Goal: Task Accomplishment & Management: Use online tool/utility

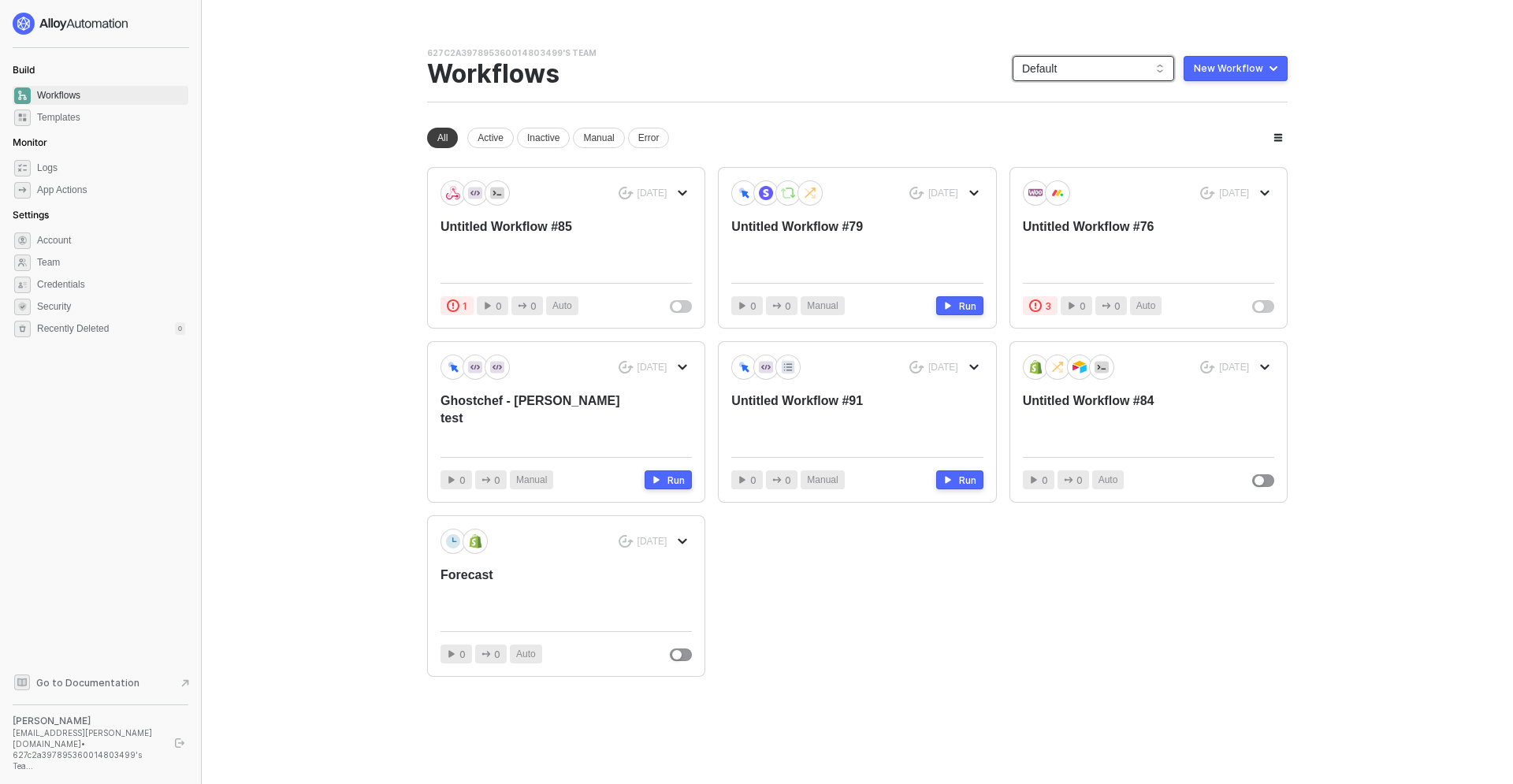
click at [1046, 64] on span "Default" at bounding box center [1093, 69] width 143 height 23
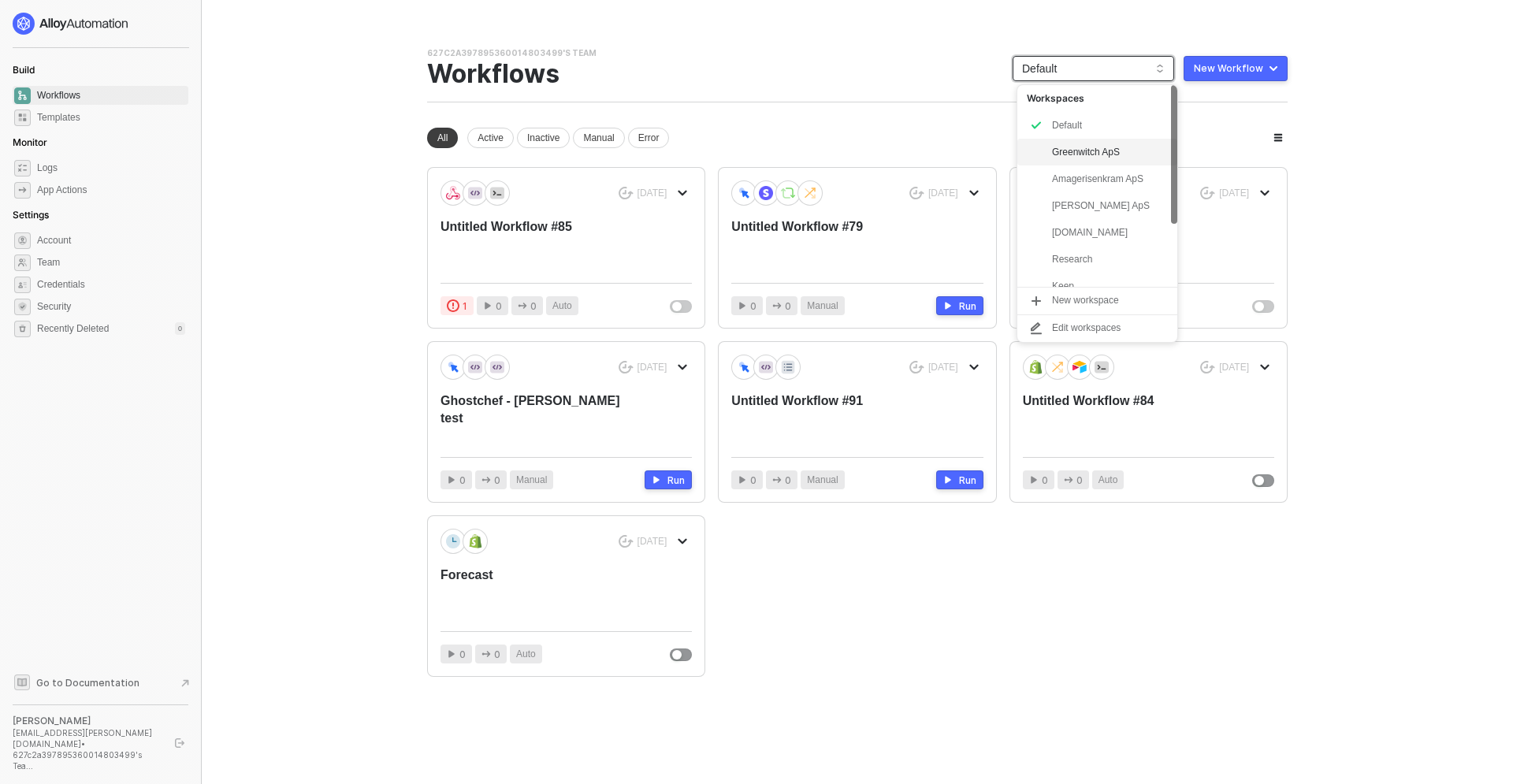
click at [1055, 158] on div "Greenwitch ApS" at bounding box center [1110, 152] width 116 height 19
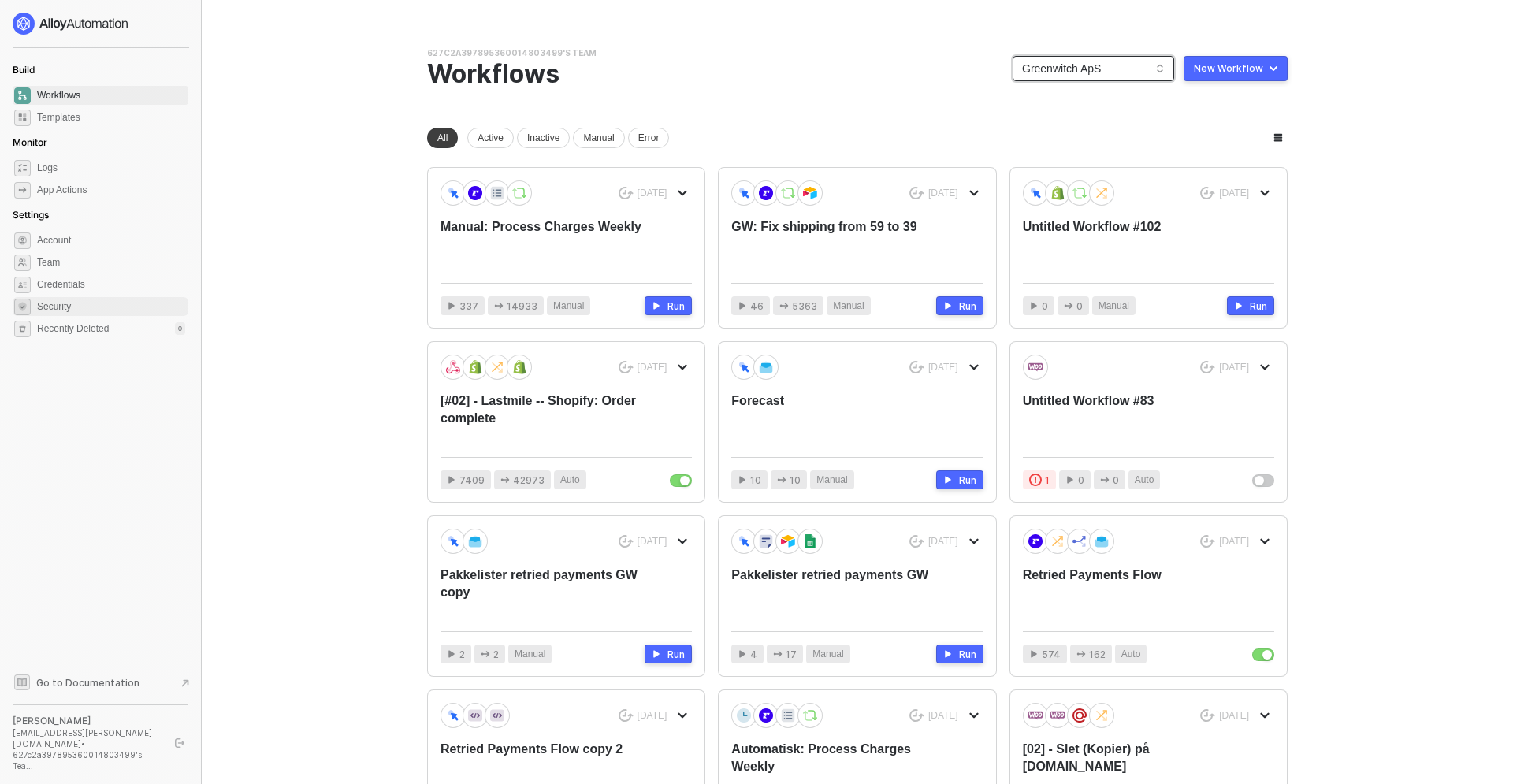
click at [54, 313] on span "Security" at bounding box center [112, 306] width 148 height 19
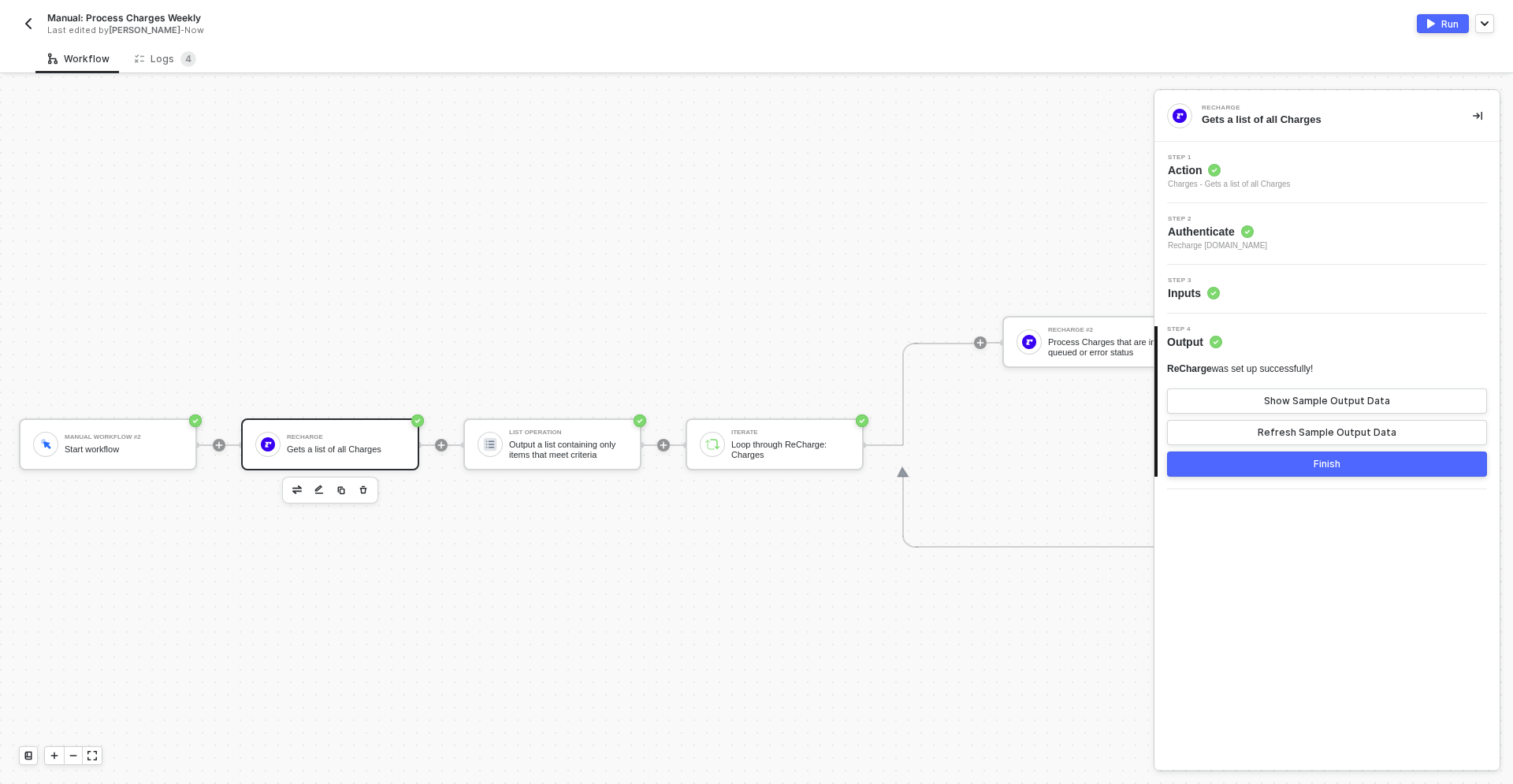
scroll to position [29, 0]
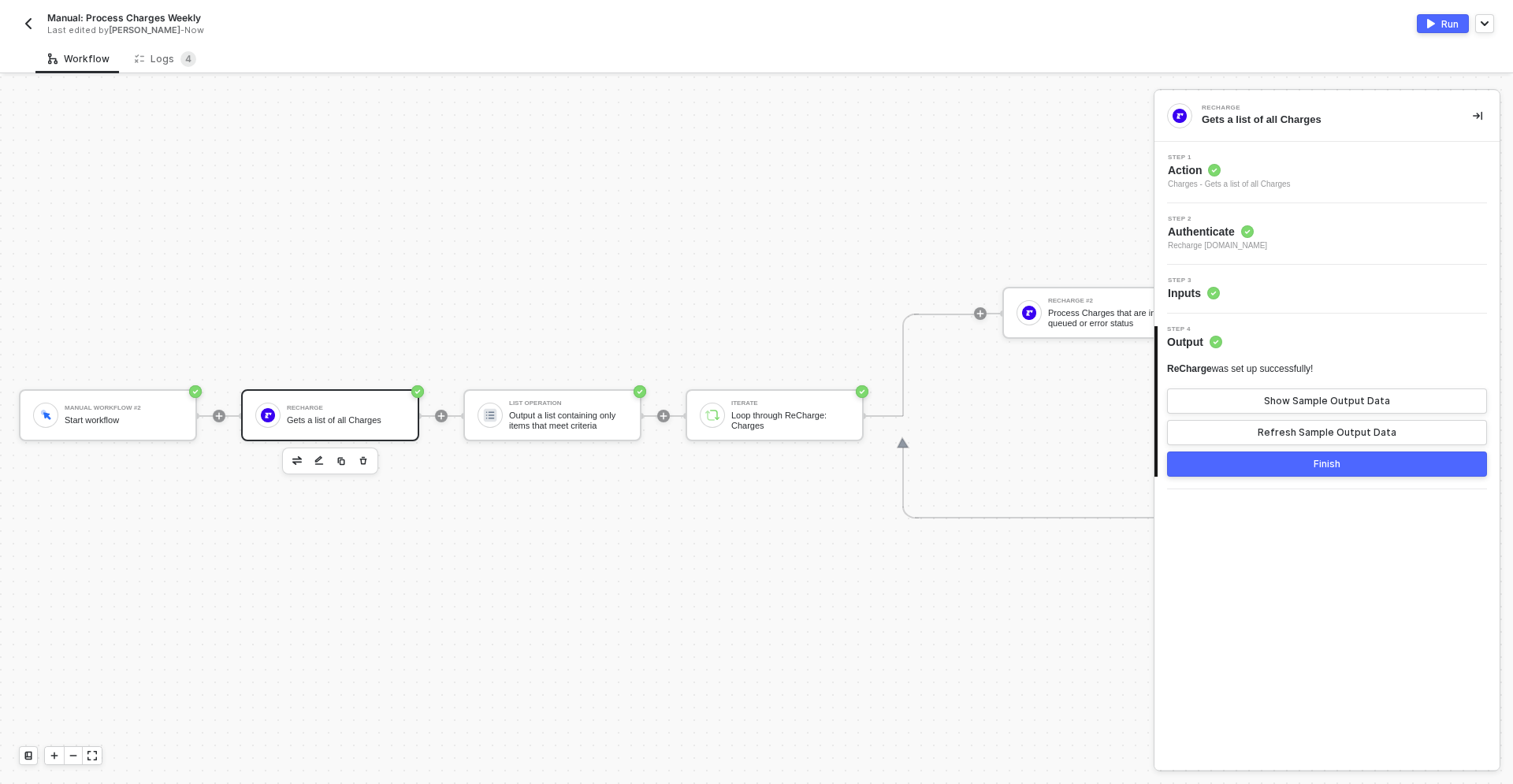
click at [1262, 300] on div "Step 3 Inputs" at bounding box center [1328, 289] width 341 height 23
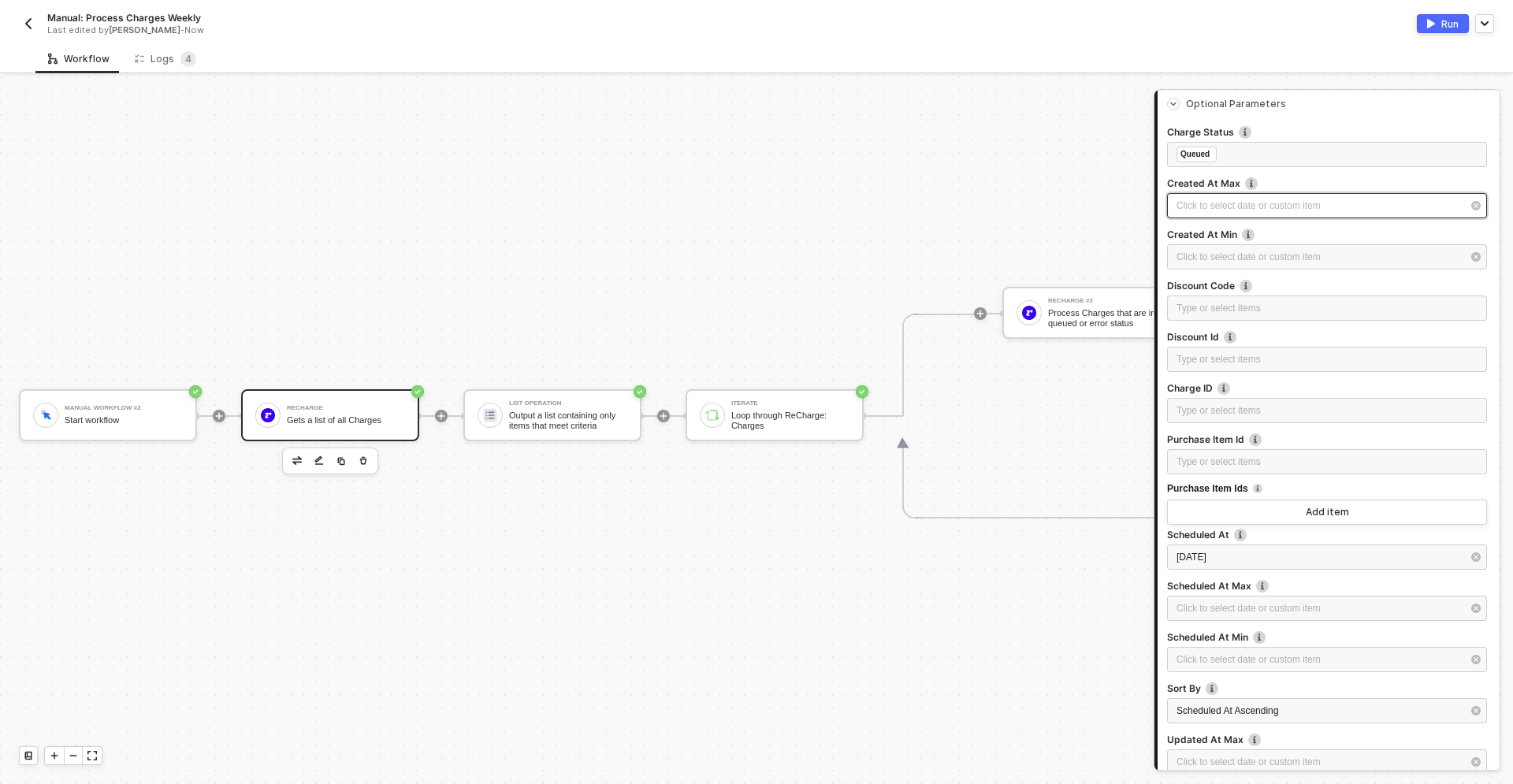
scroll to position [219, 0]
click at [1206, 558] on span "[DATE]" at bounding box center [1191, 555] width 30 height 11
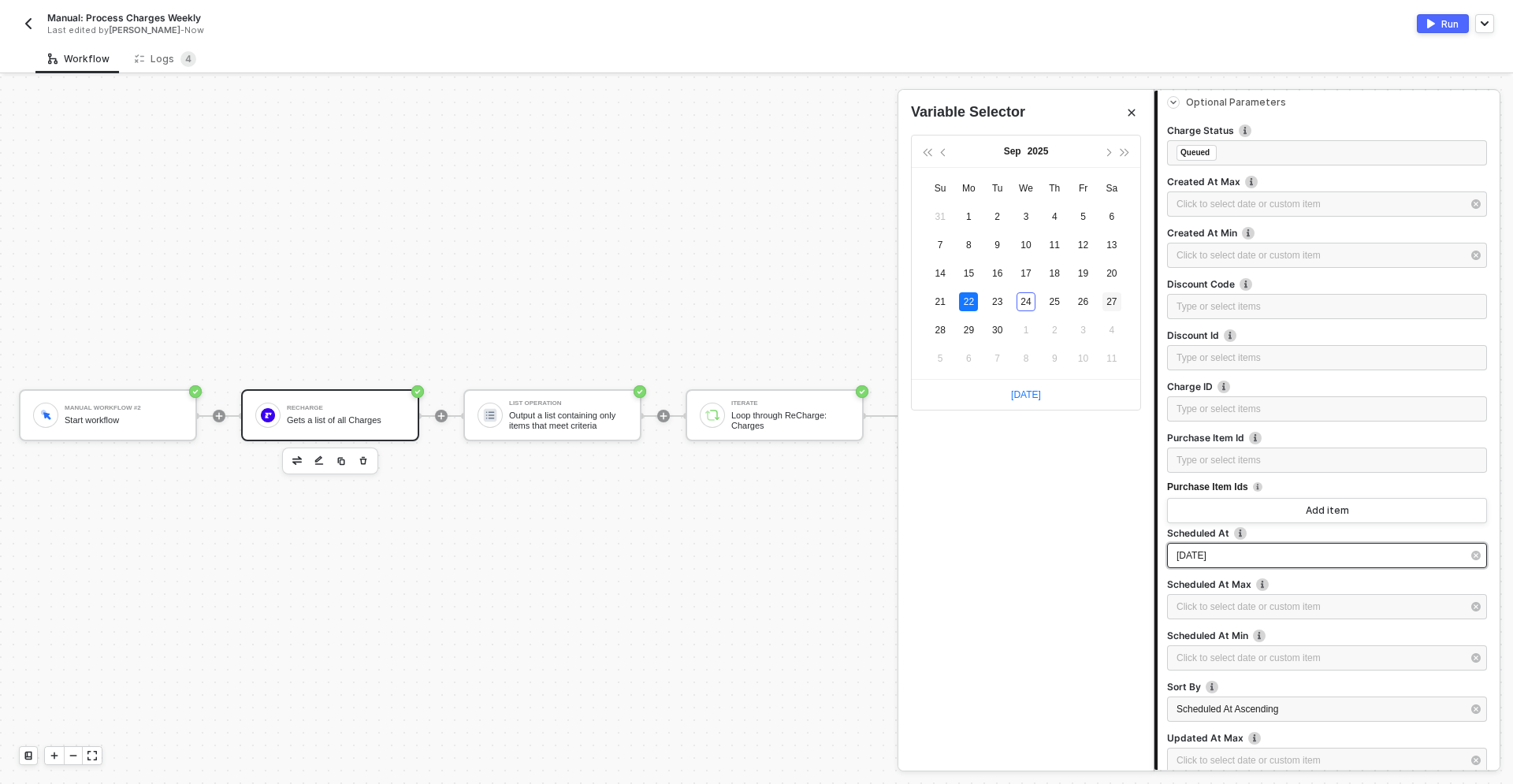
click at [1111, 301] on div "27" at bounding box center [1111, 301] width 19 height 19
type input "[DATE]"
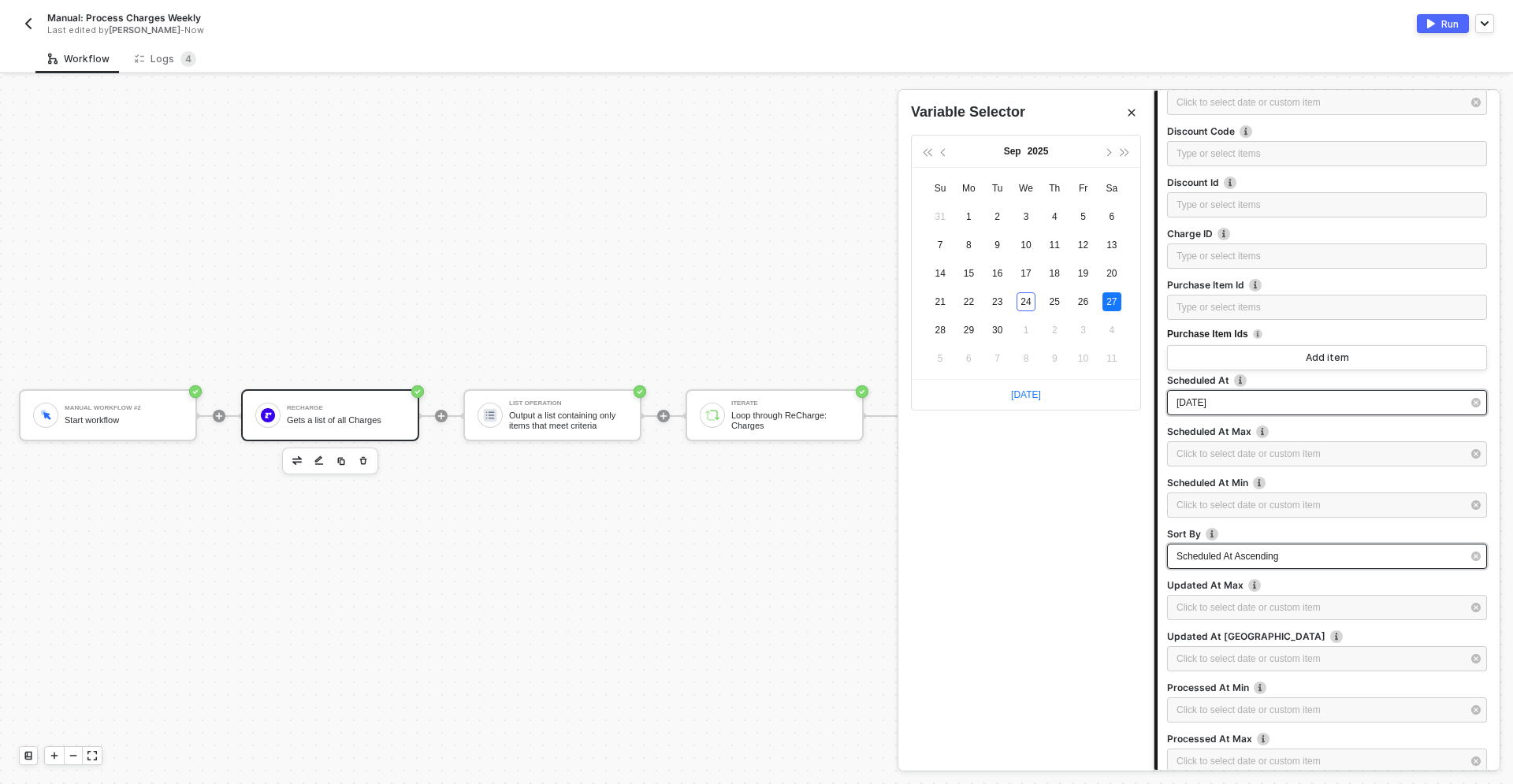
scroll to position [714, 0]
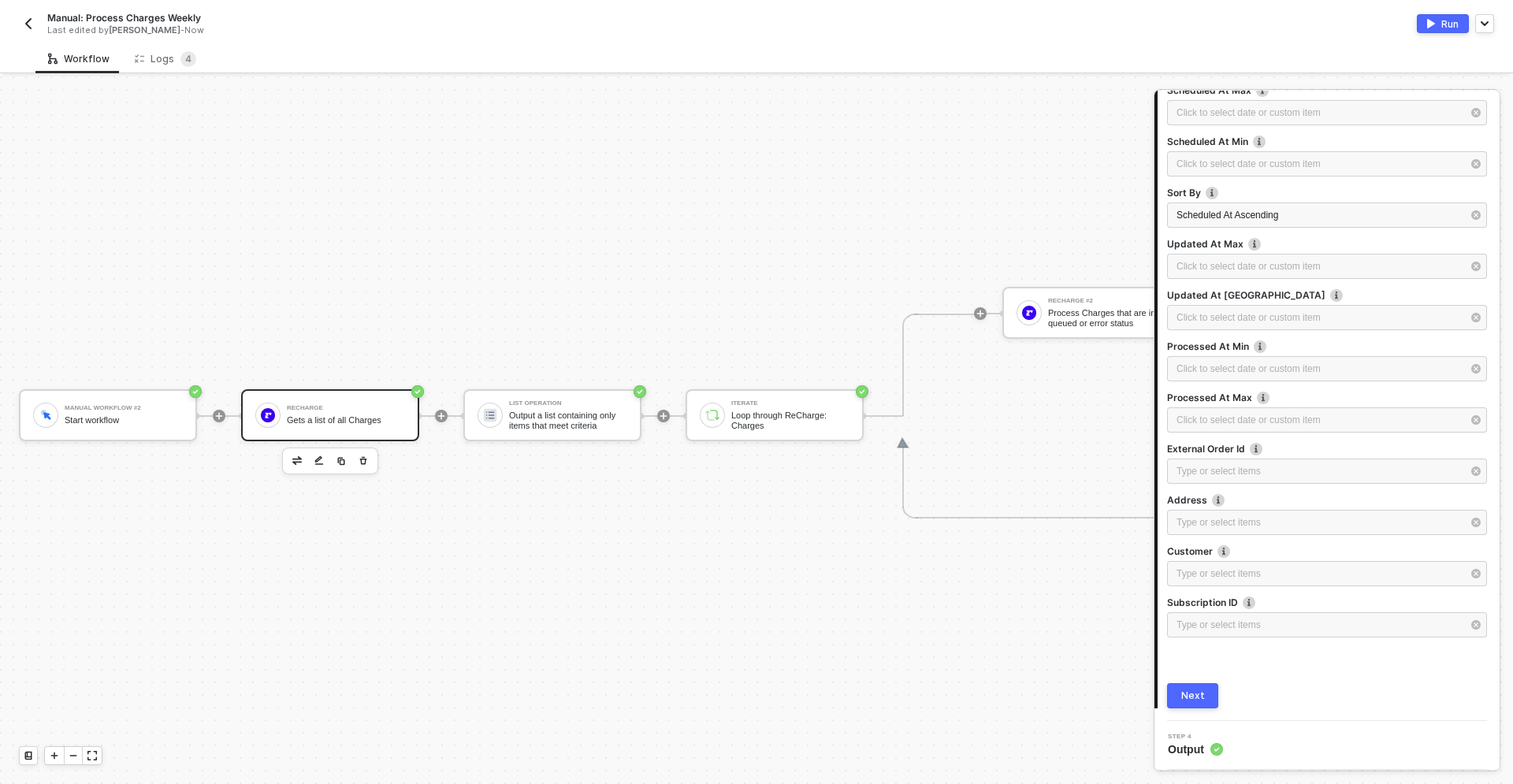
click at [1194, 701] on div "Next" at bounding box center [1193, 696] width 23 height 12
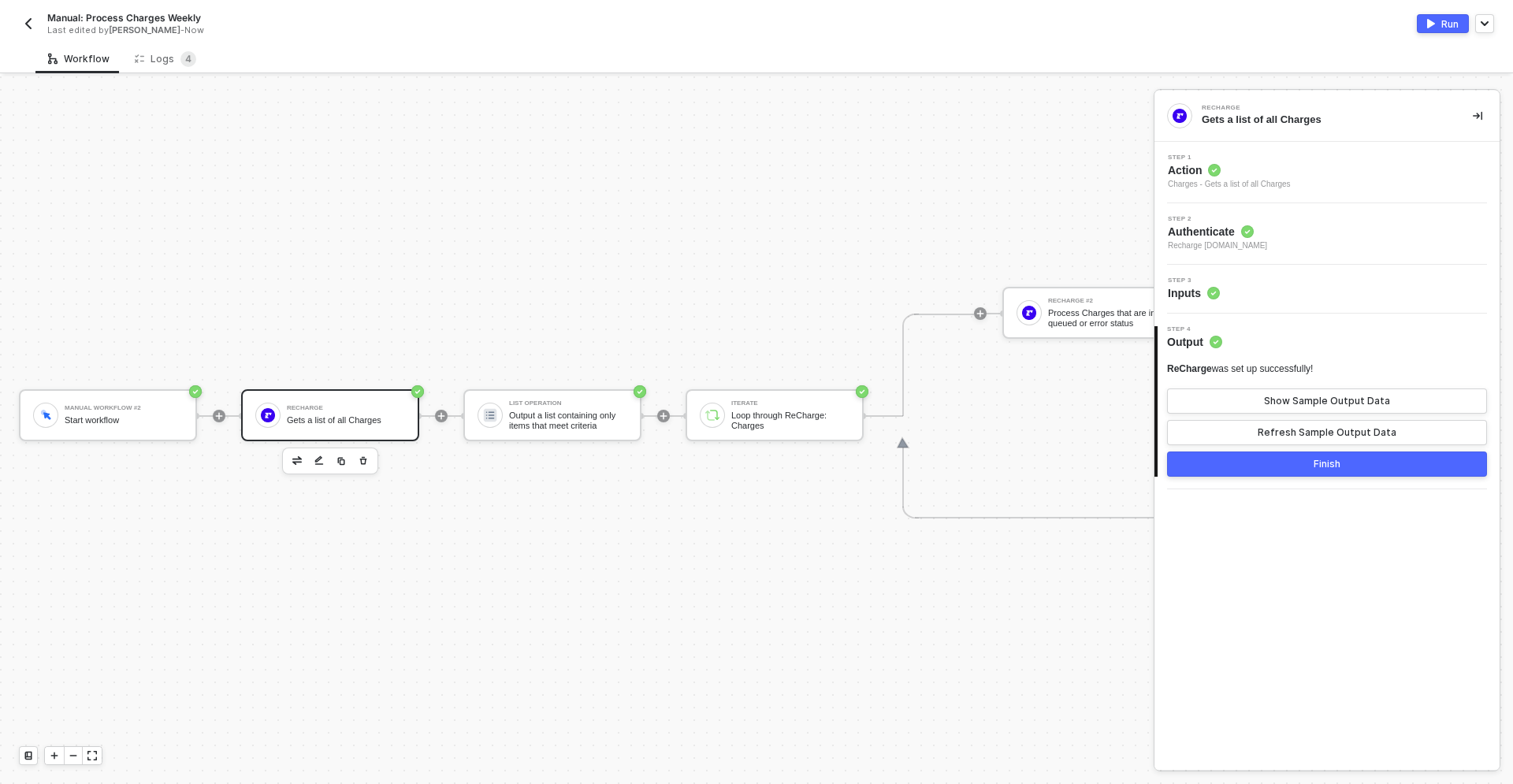
click at [1318, 466] on div "Finish" at bounding box center [1327, 464] width 27 height 12
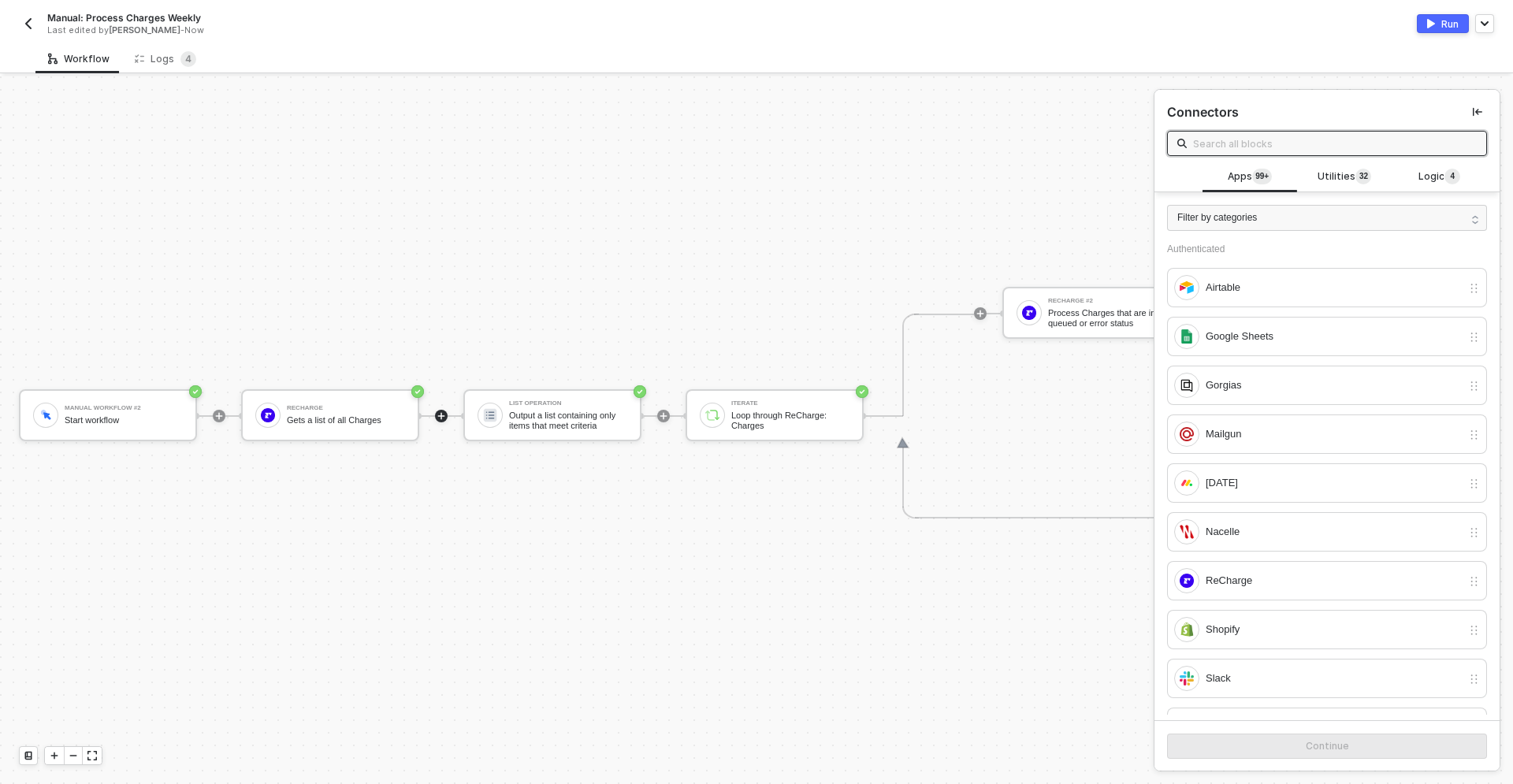
click at [1429, 23] on img "button" at bounding box center [1430, 23] width 8 height 10
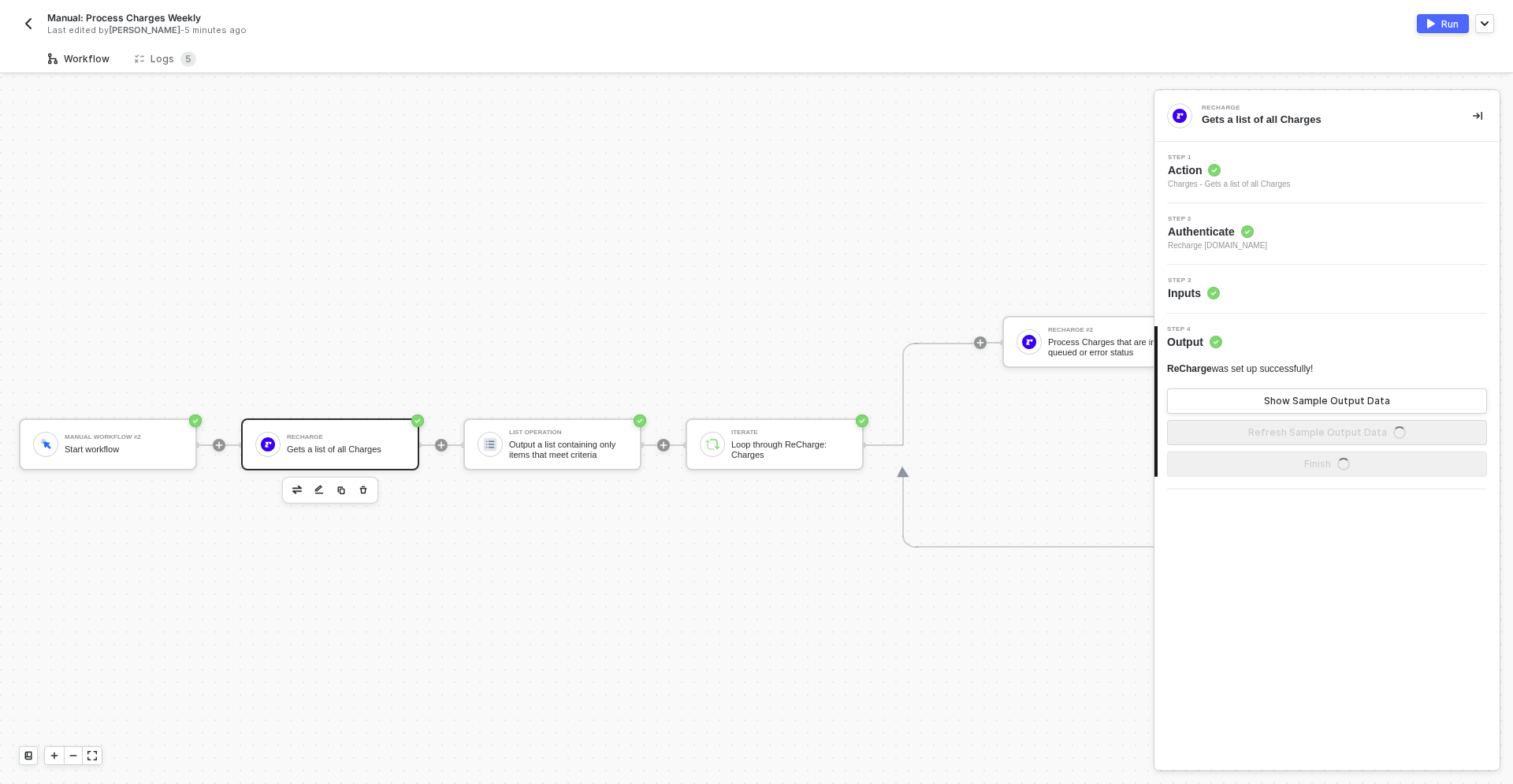
scroll to position [29, 0]
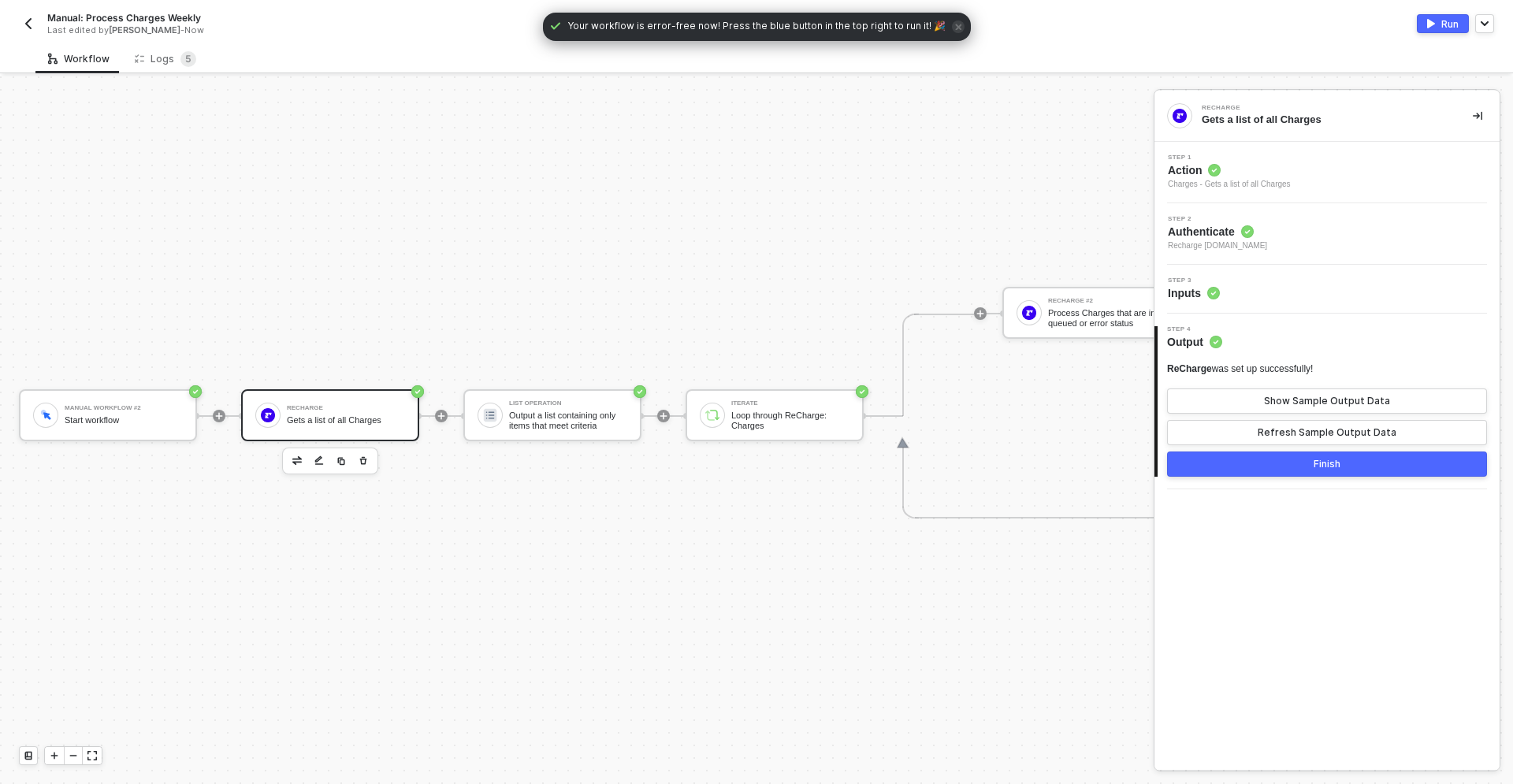
click at [1441, 24] on div "Run" at bounding box center [1449, 23] width 17 height 13
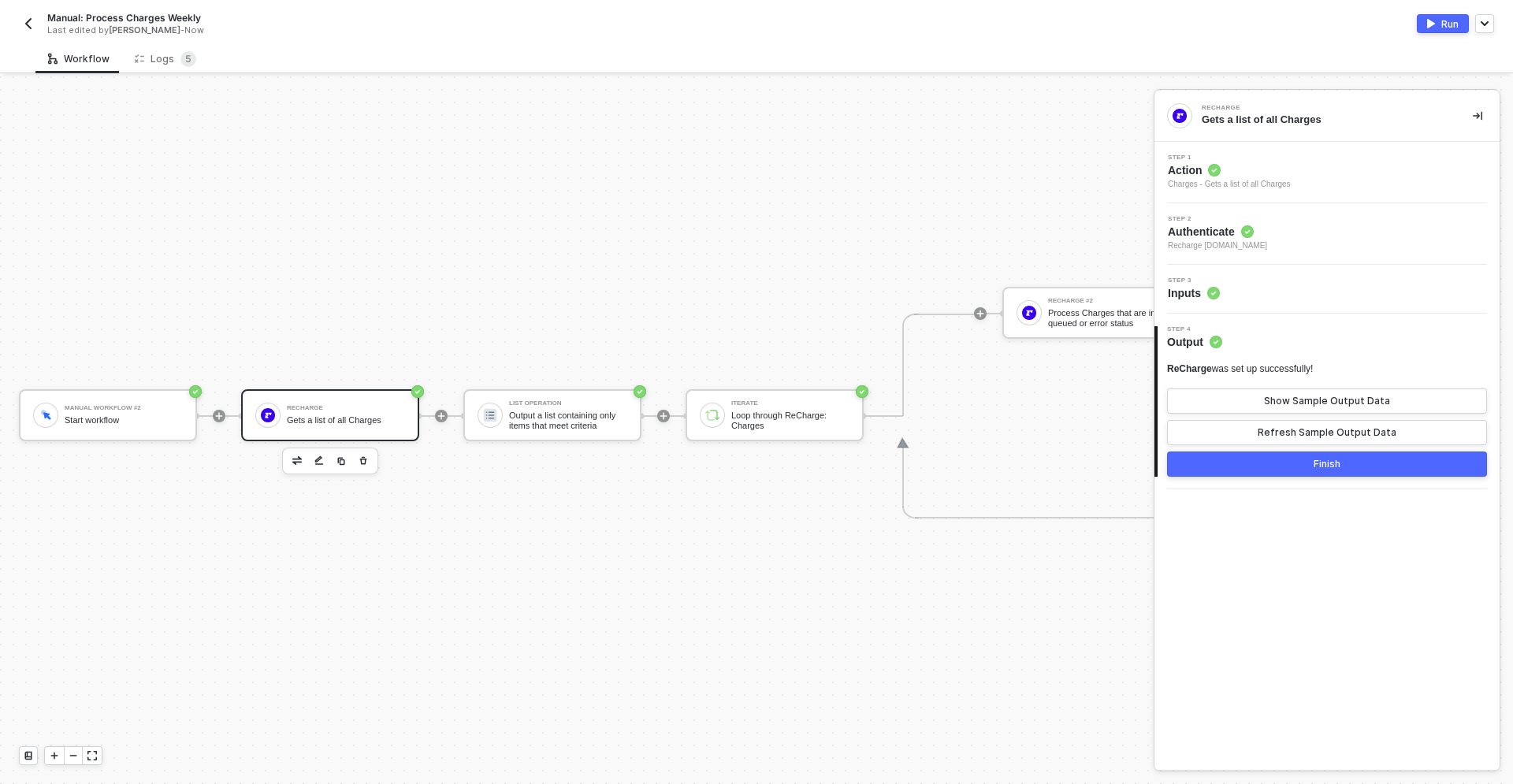
click at [1270, 275] on div "Step 3 Inputs" at bounding box center [1327, 289] width 345 height 49
click at [1269, 294] on div "Step 3 Inputs" at bounding box center [1328, 289] width 341 height 23
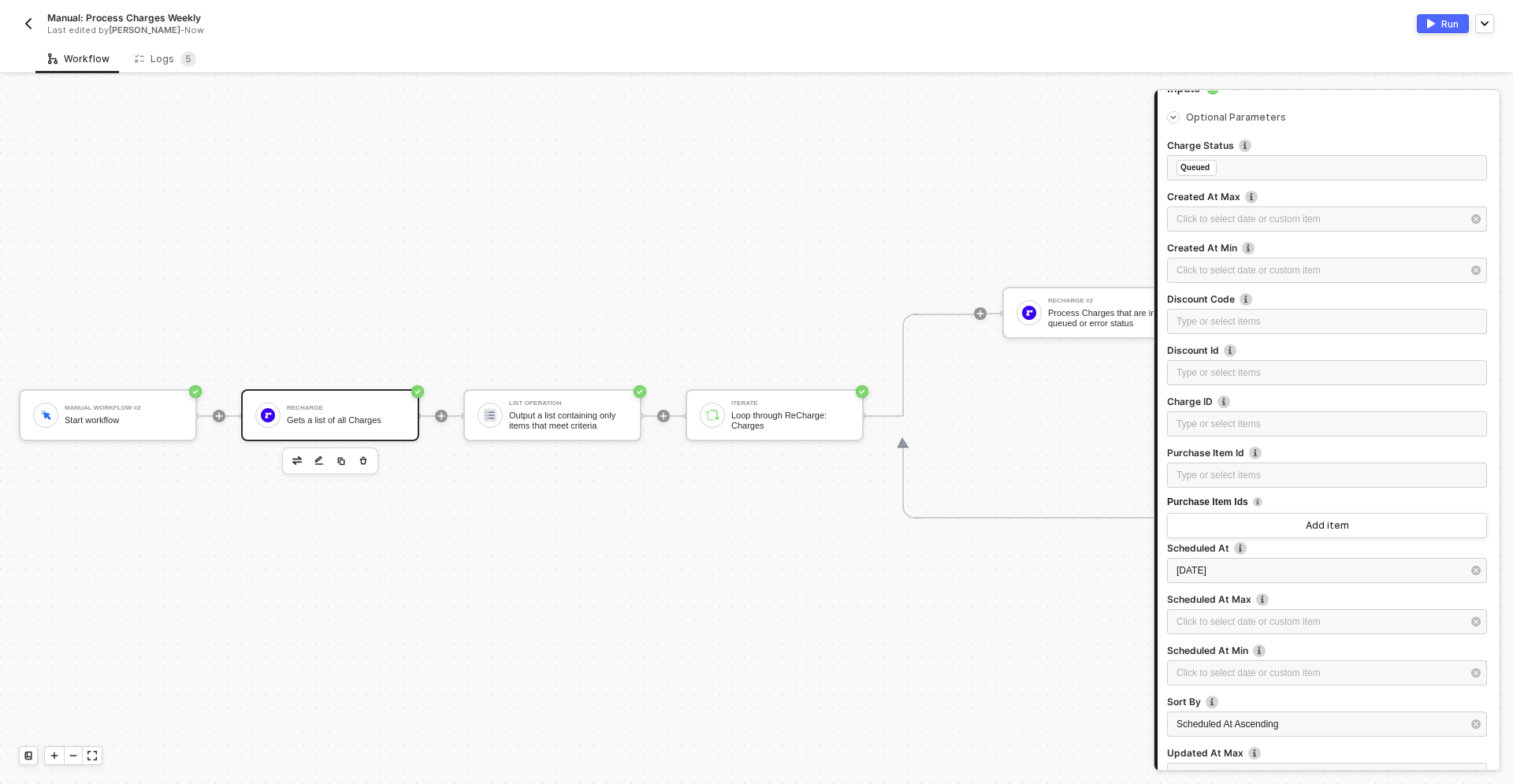
scroll to position [206, 0]
click at [1253, 564] on div "2025-09-27" at bounding box center [1319, 569] width 285 height 15
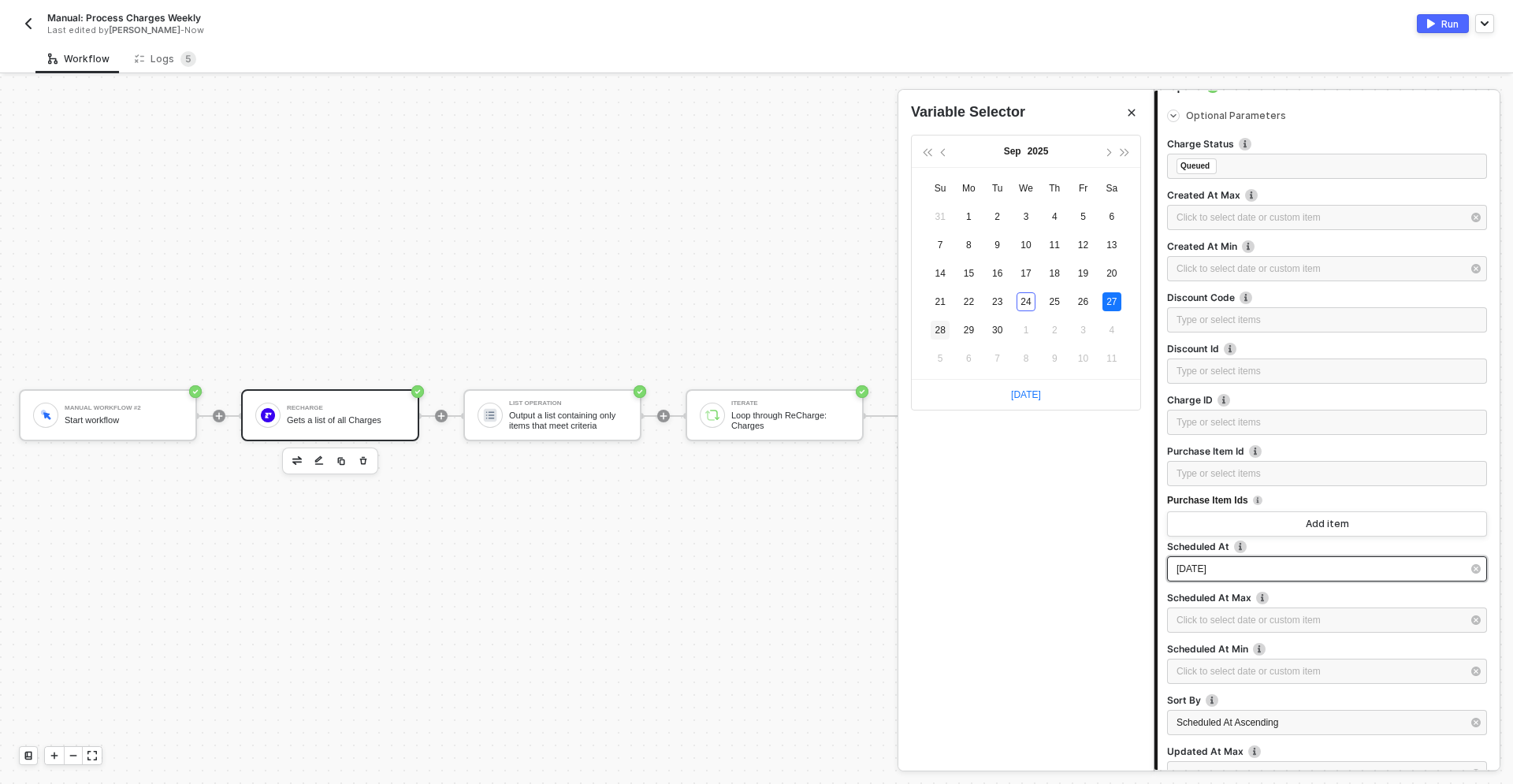
click at [944, 330] on div "28" at bounding box center [939, 329] width 19 height 19
type input "2025-09-28"
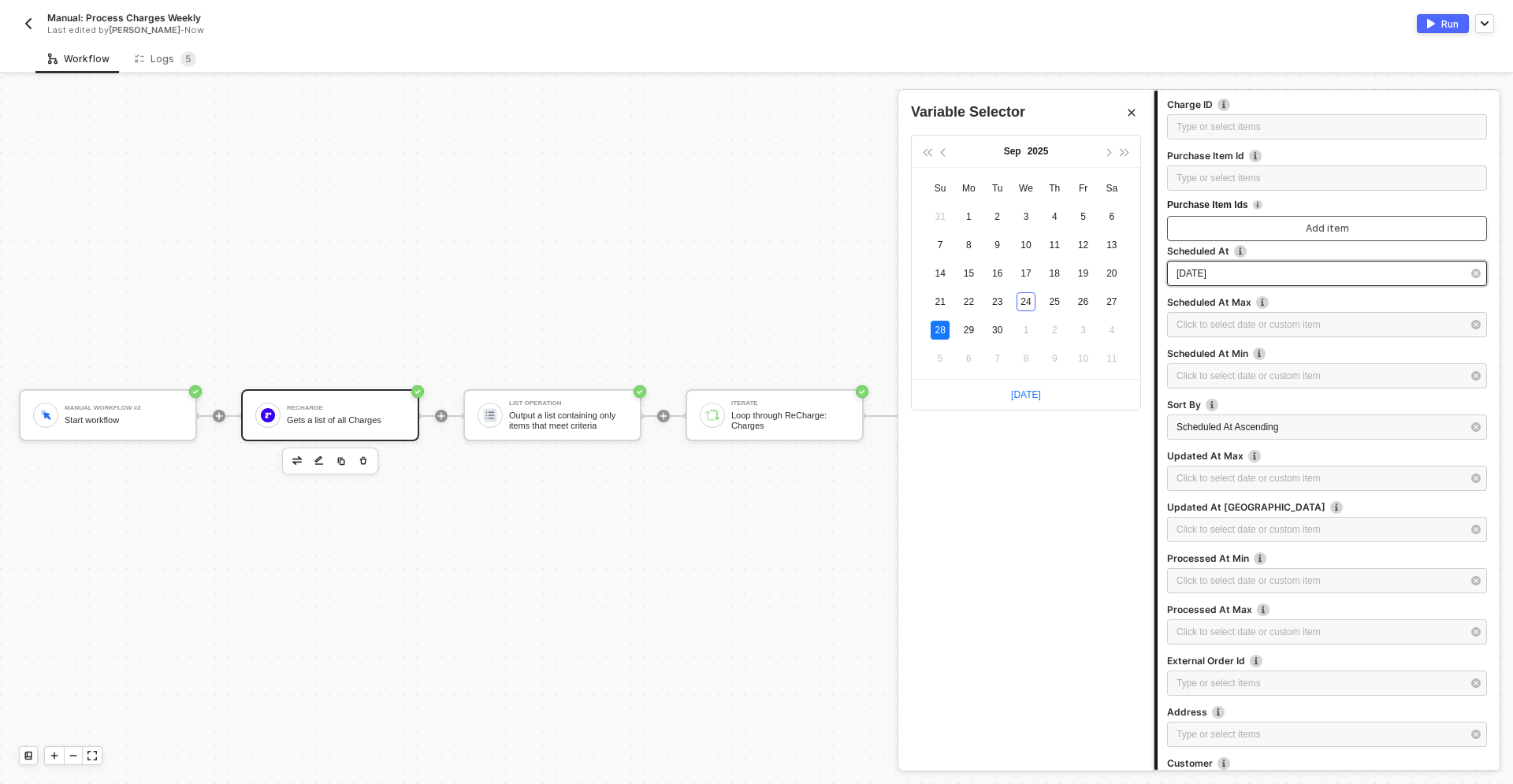
scroll to position [714, 0]
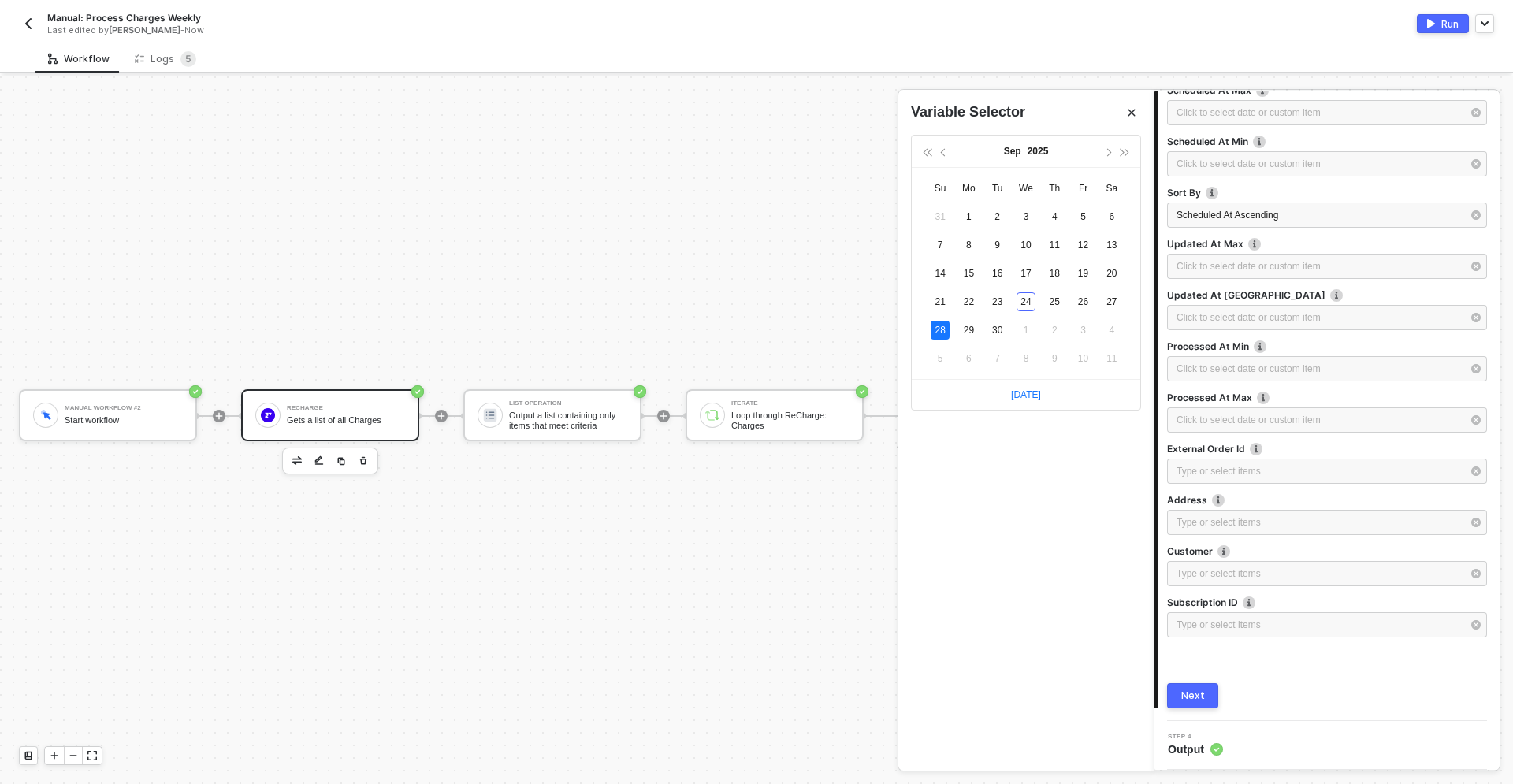
click at [1201, 695] on div "Next" at bounding box center [1193, 696] width 23 height 12
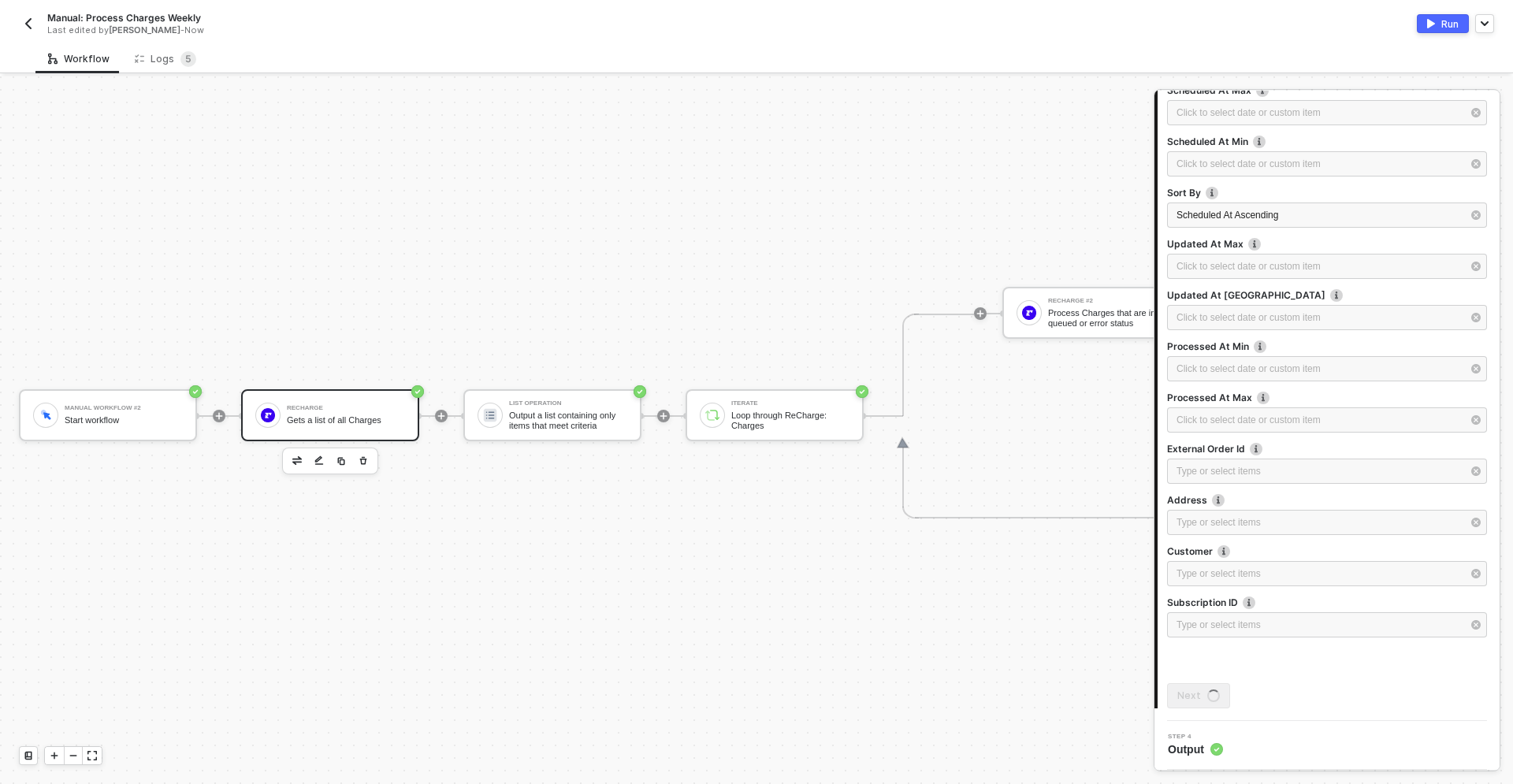
scroll to position [0, 0]
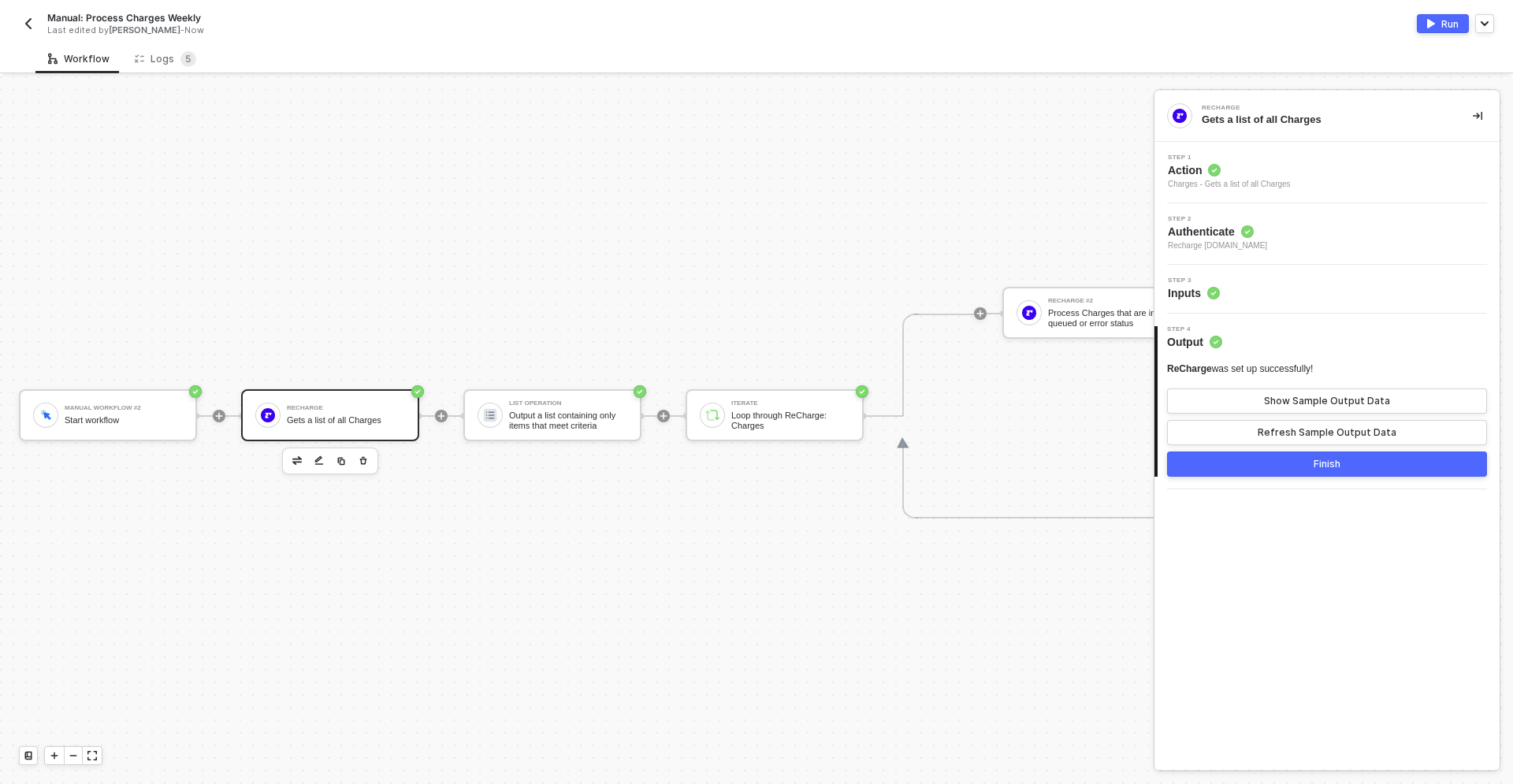
click at [1296, 462] on button "Finish" at bounding box center [1327, 464] width 320 height 25
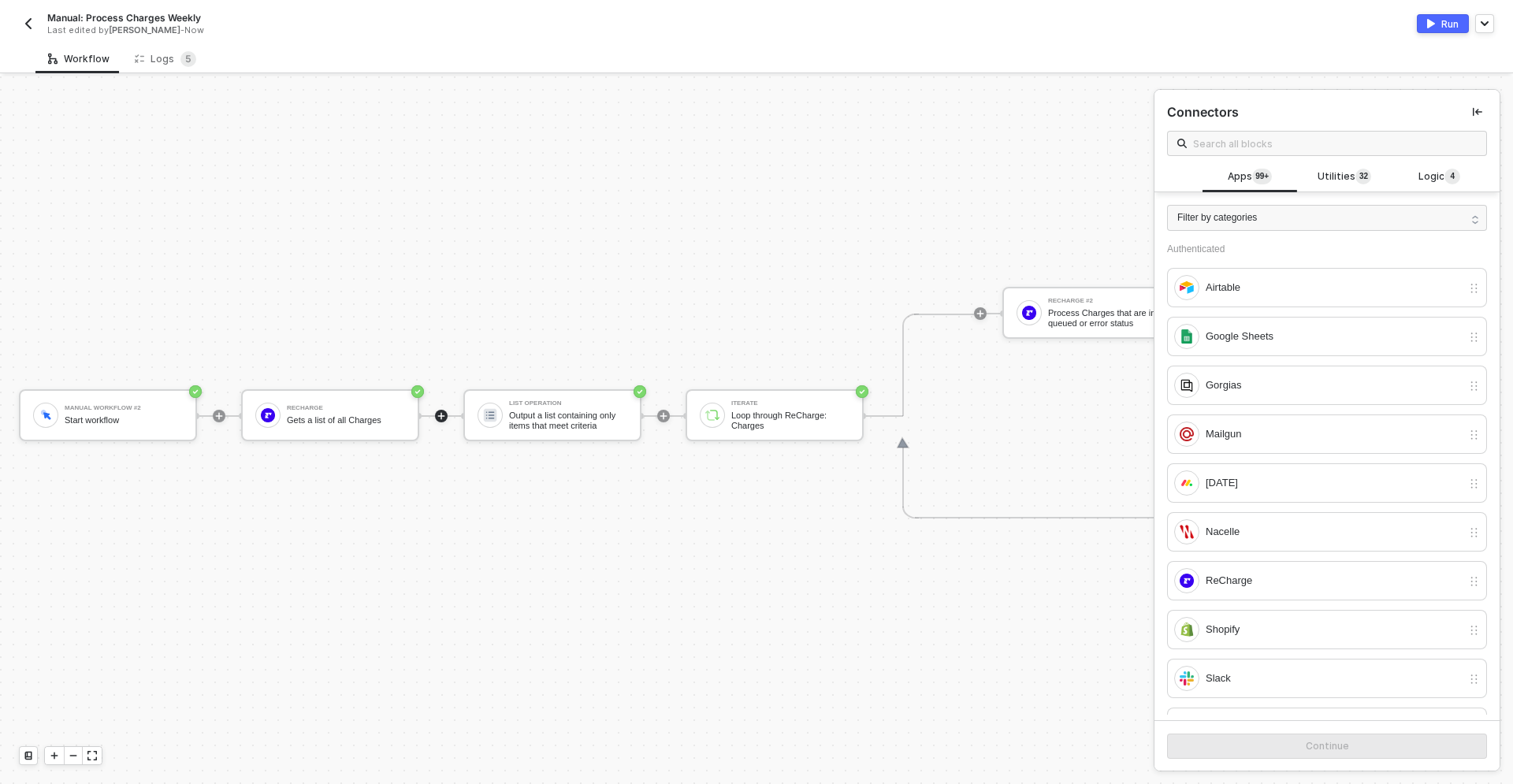
click at [1443, 23] on div "Run" at bounding box center [1449, 23] width 17 height 13
click at [154, 55] on div "Logs 5" at bounding box center [165, 59] width 62 height 16
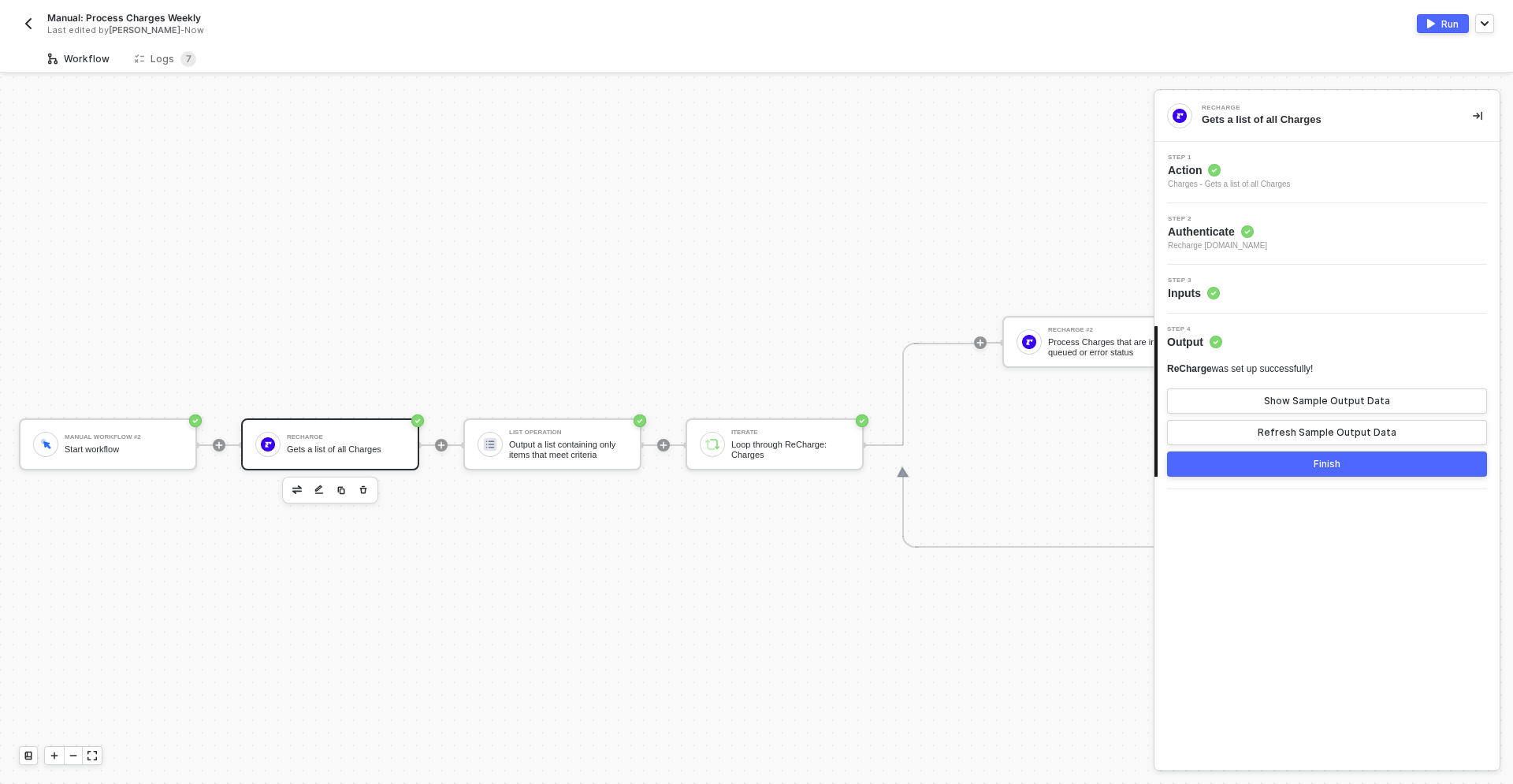
scroll to position [29, 0]
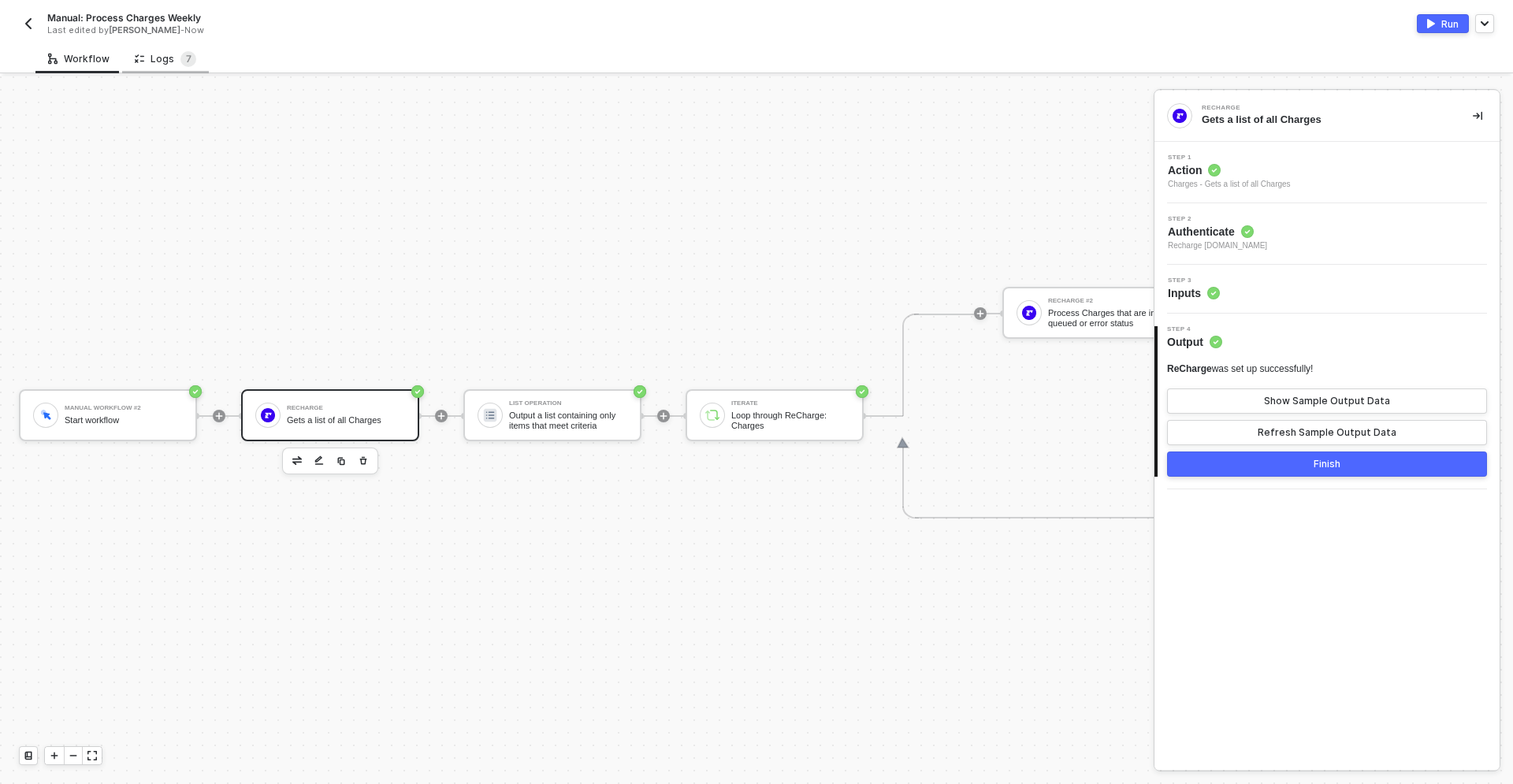
click at [148, 71] on div "Logs 7" at bounding box center [165, 58] width 87 height 29
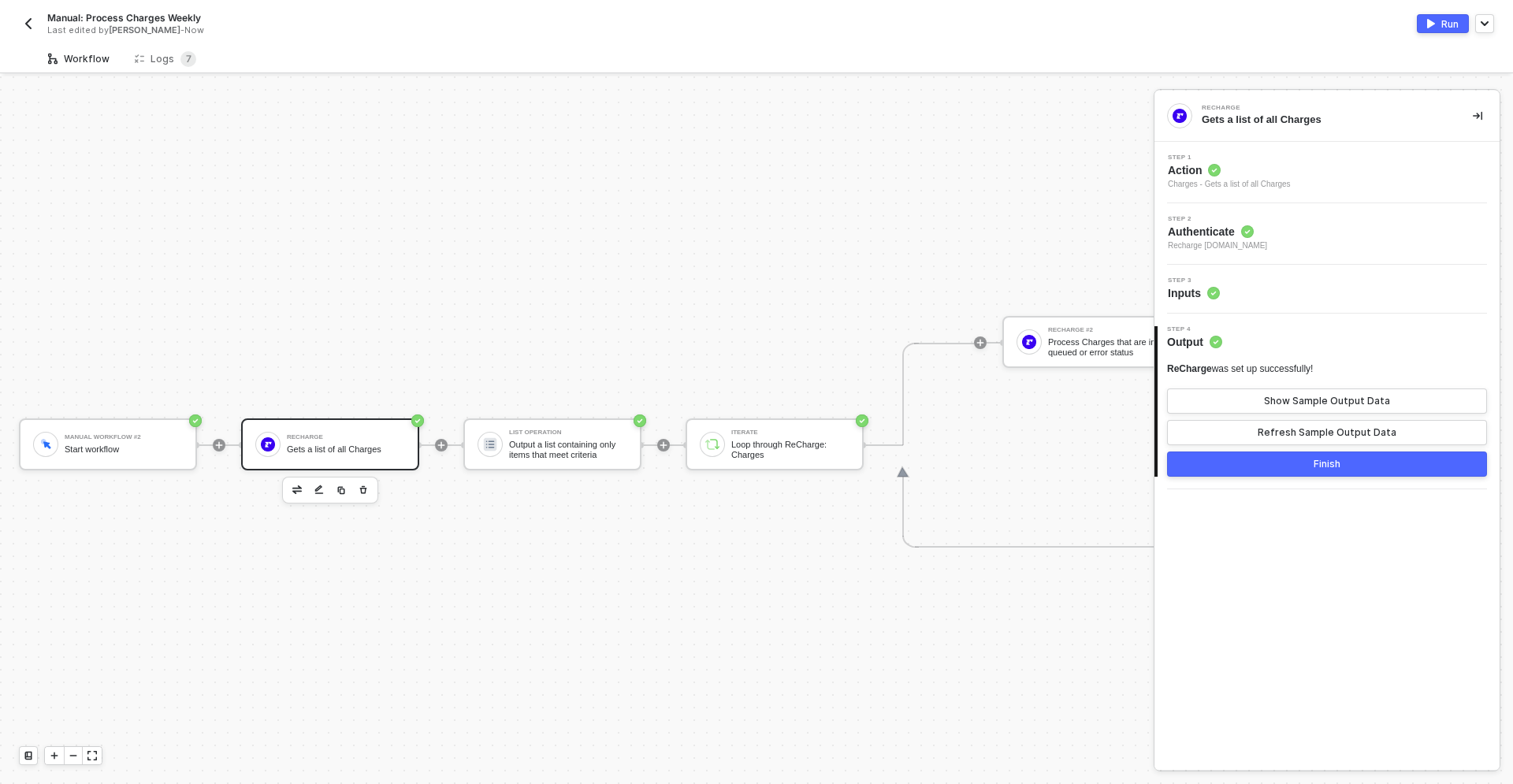
scroll to position [29, 0]
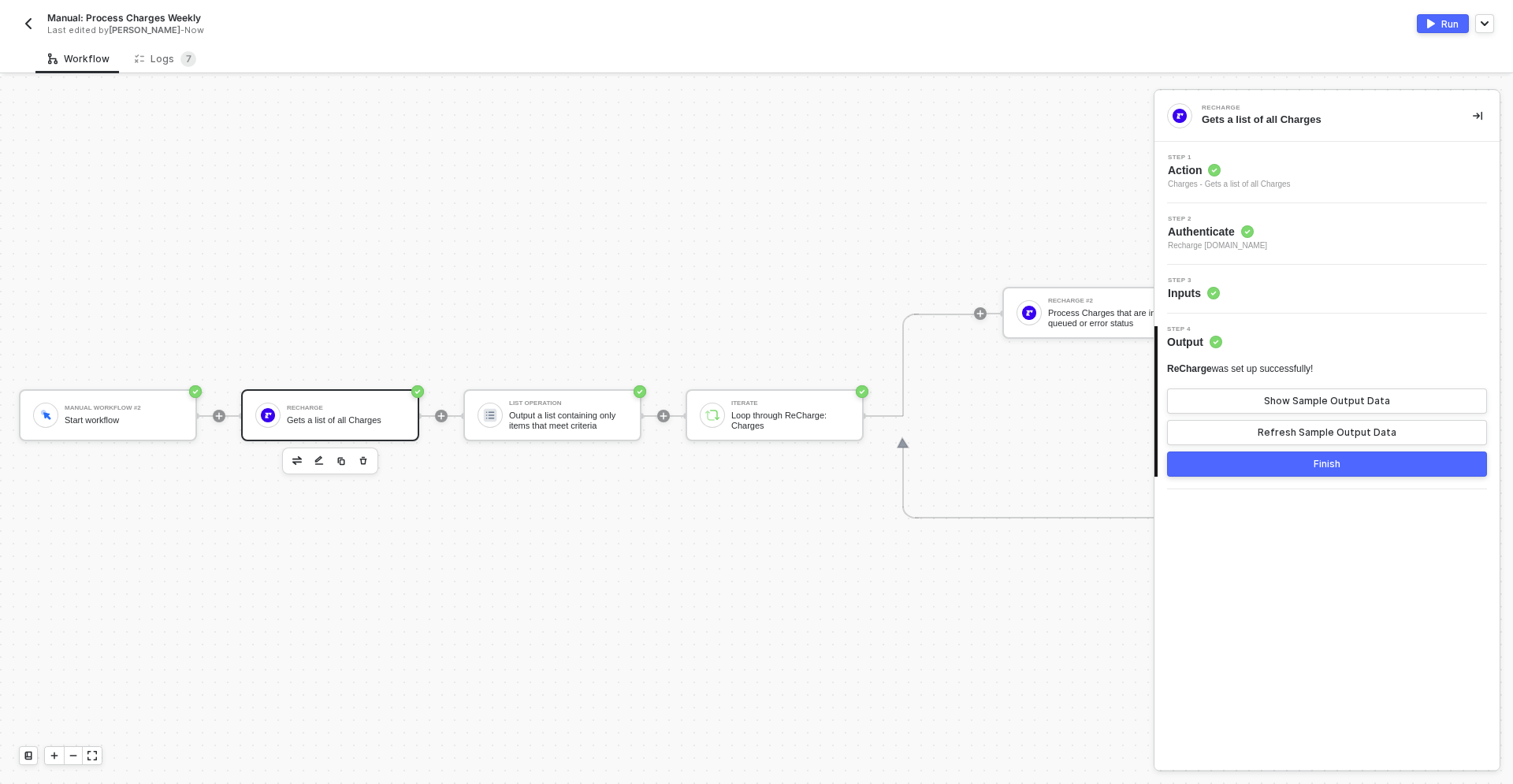
click at [1443, 15] on button "Run" at bounding box center [1443, 23] width 52 height 19
click at [169, 54] on div "Logs 7" at bounding box center [165, 59] width 62 height 16
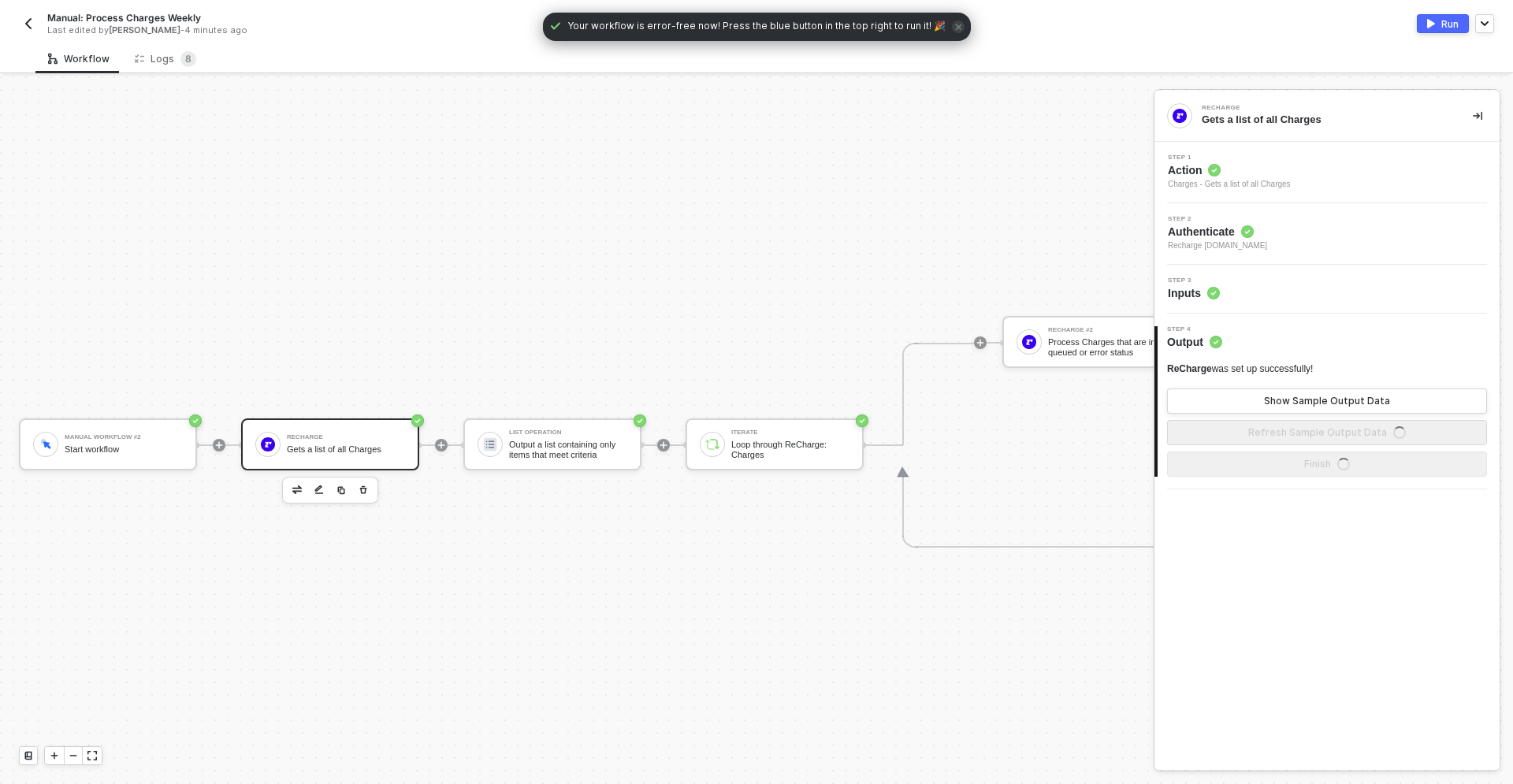
scroll to position [29, 0]
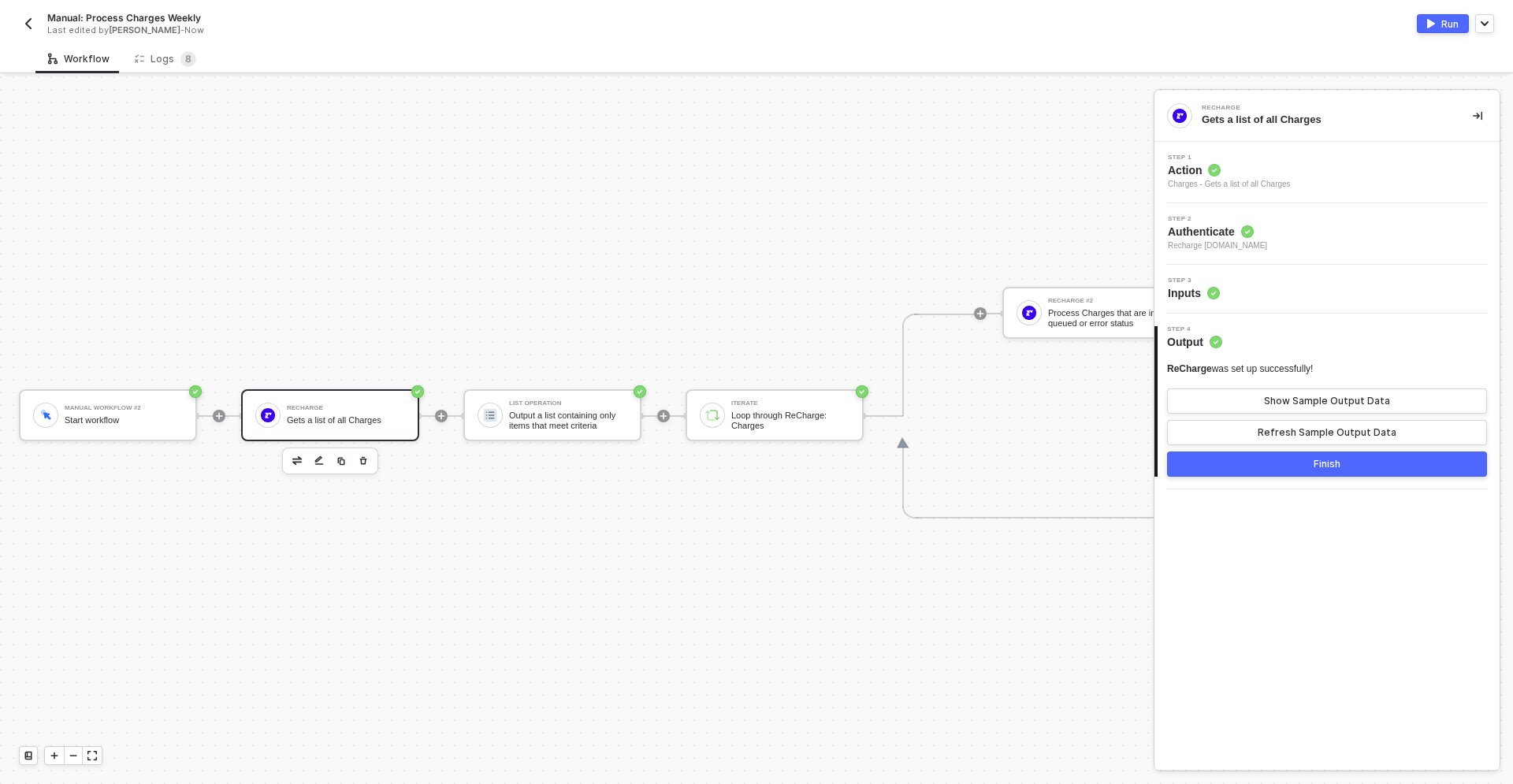
click at [1426, 23] on img "button" at bounding box center [1430, 23] width 8 height 10
click at [1284, 297] on div "Step 3 Inputs" at bounding box center [1328, 289] width 341 height 23
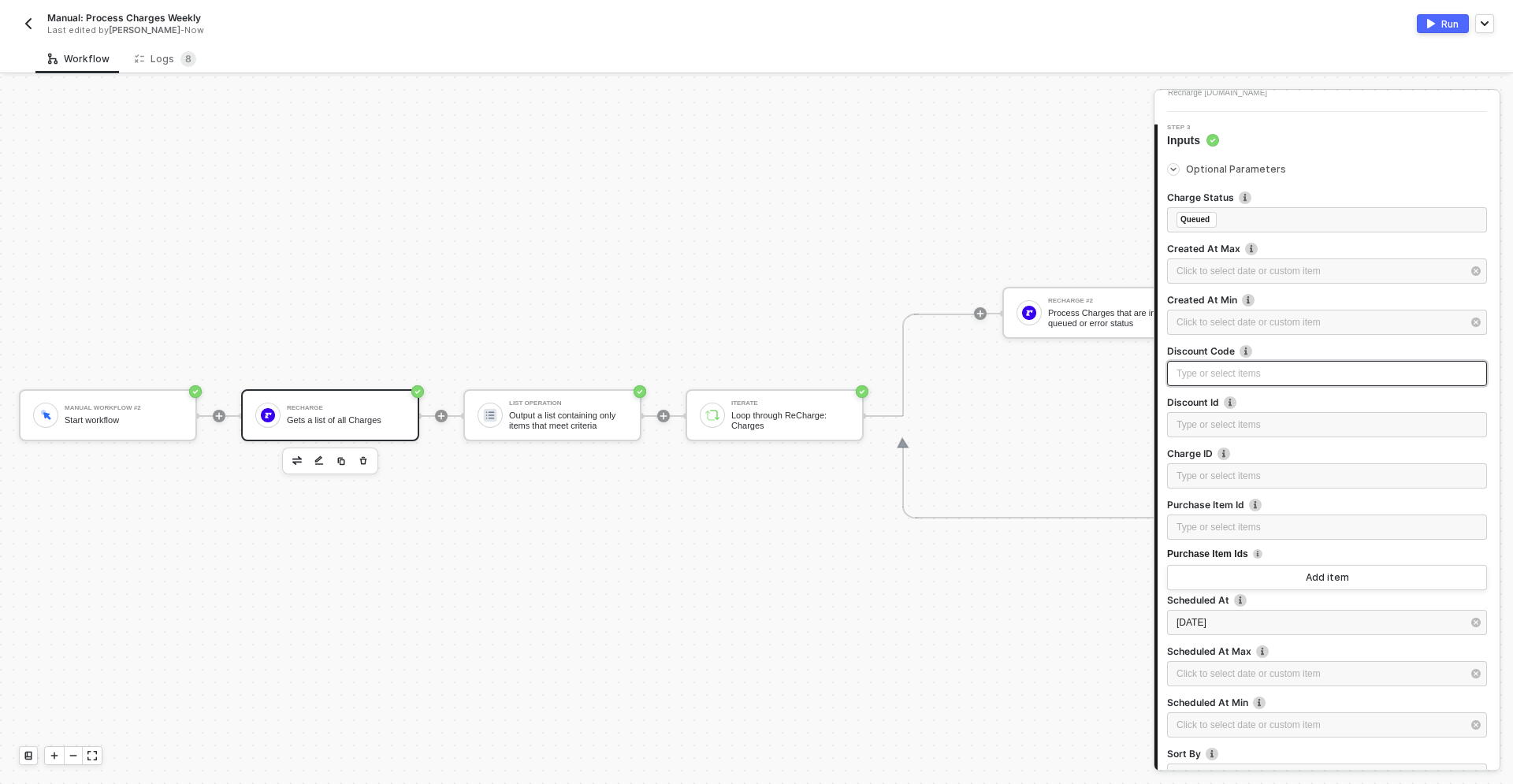
scroll to position [513, 0]
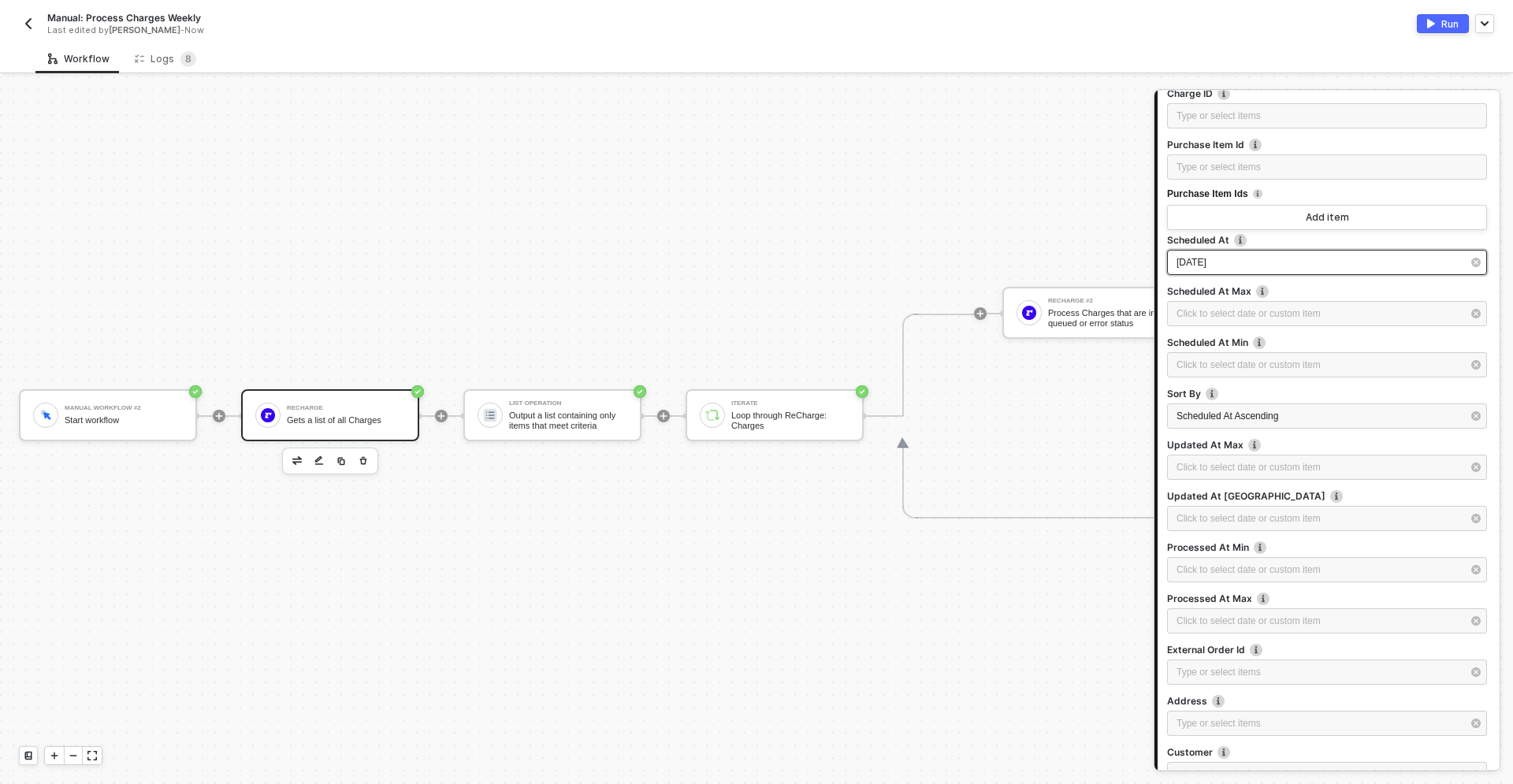
click at [1268, 267] on div "[DATE]" at bounding box center [1319, 262] width 285 height 15
click at [969, 334] on div "29" at bounding box center [968, 329] width 19 height 19
type input "[DATE]"
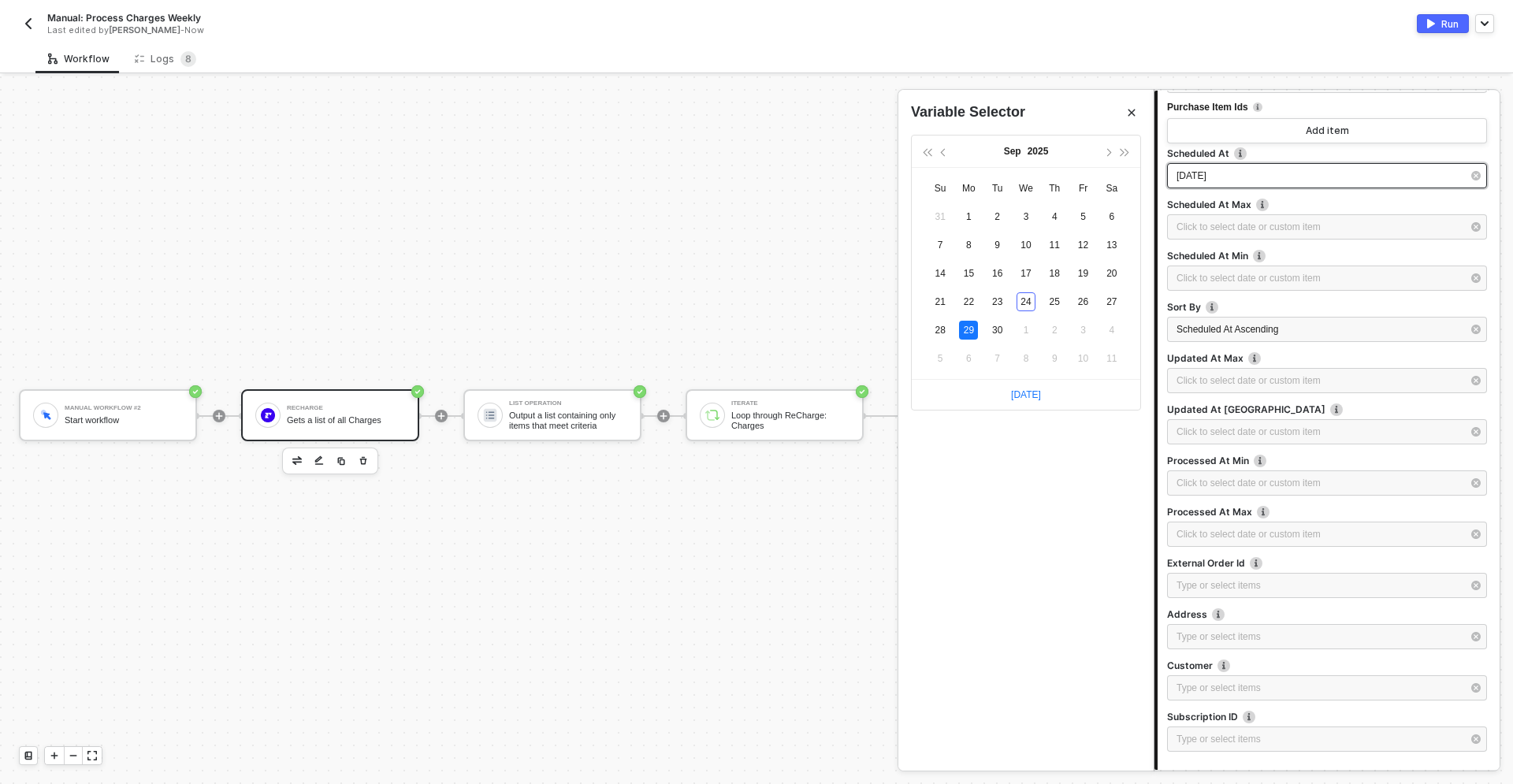
scroll to position [714, 0]
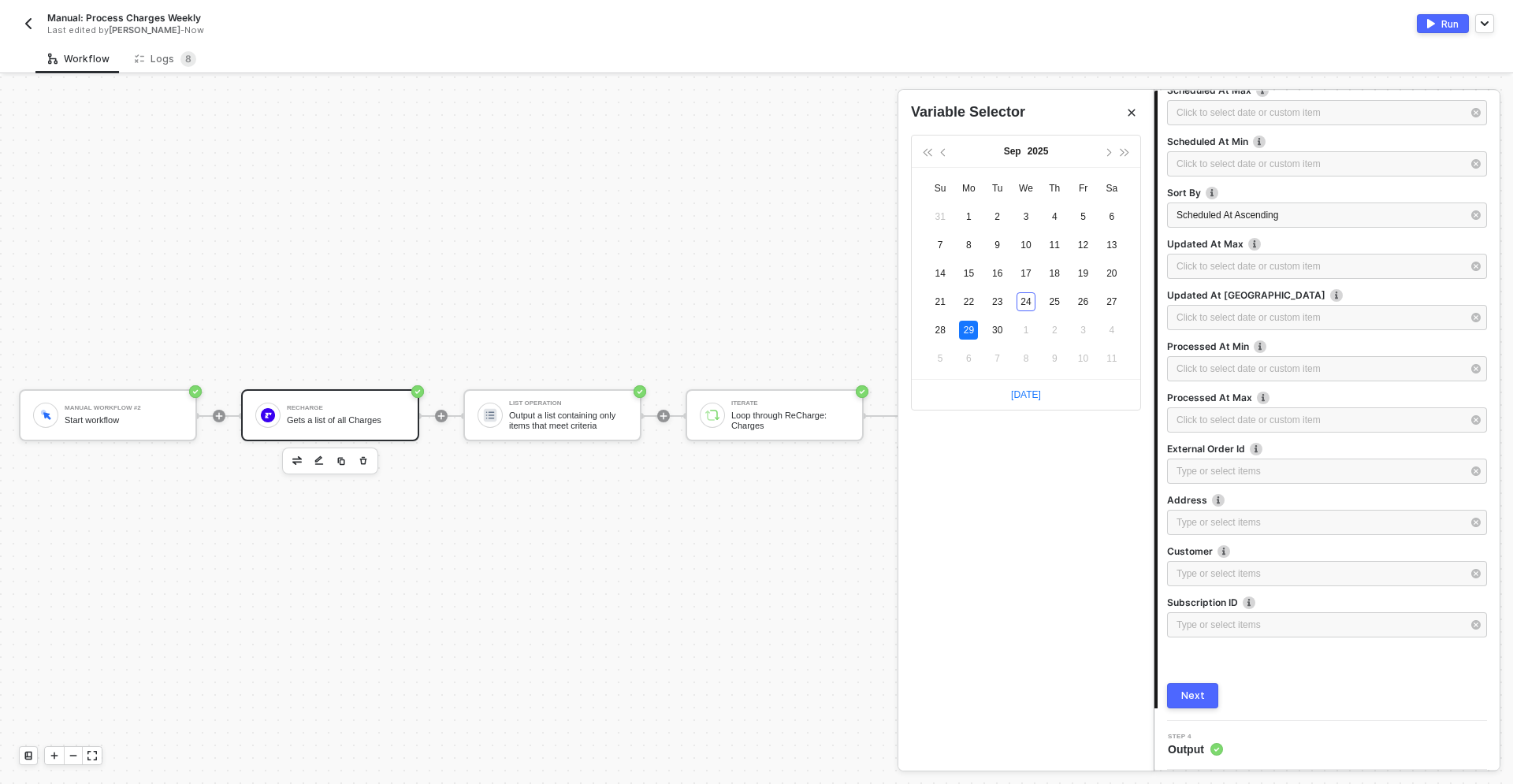
click at [1203, 691] on button "Next" at bounding box center [1192, 696] width 51 height 25
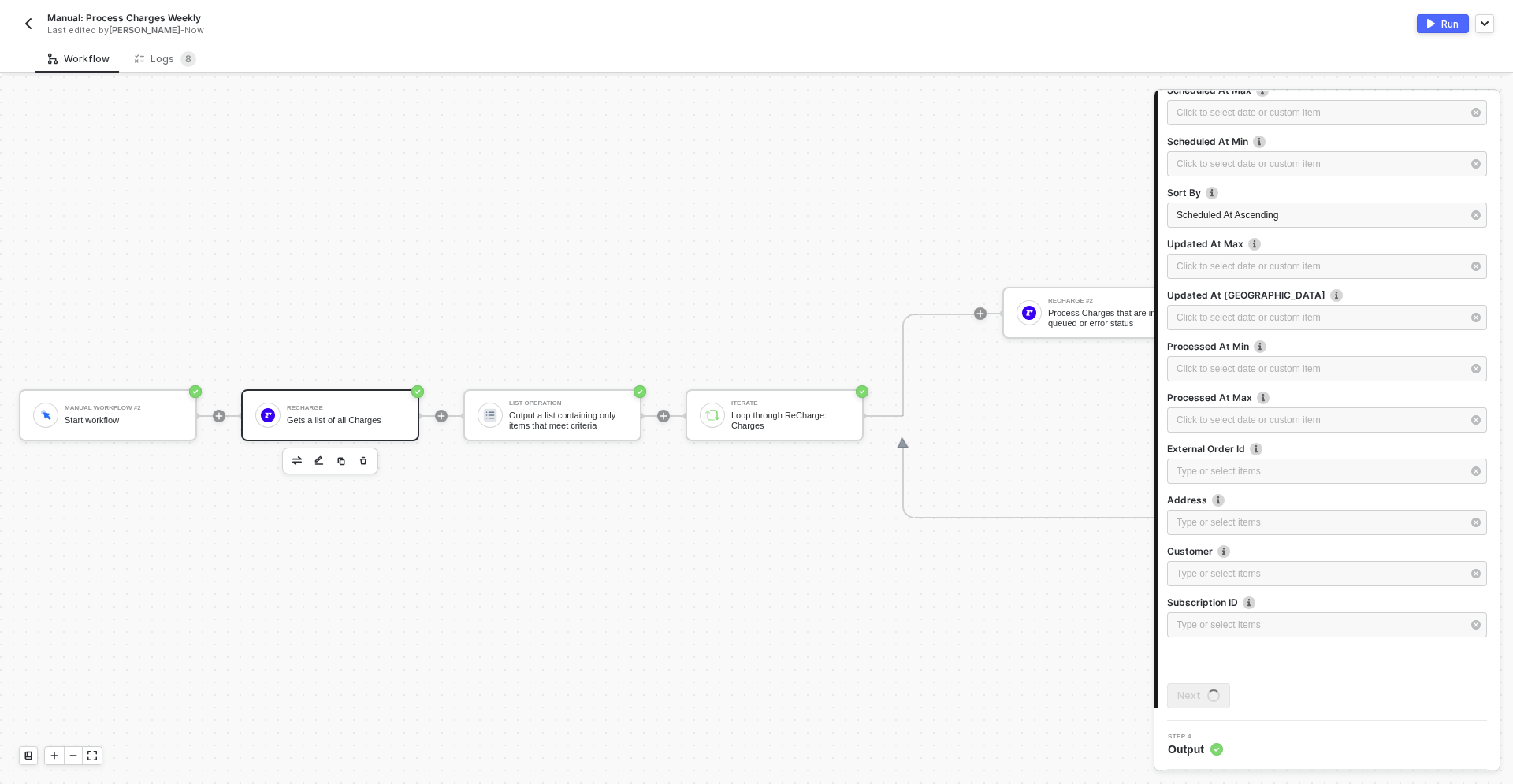
scroll to position [0, 0]
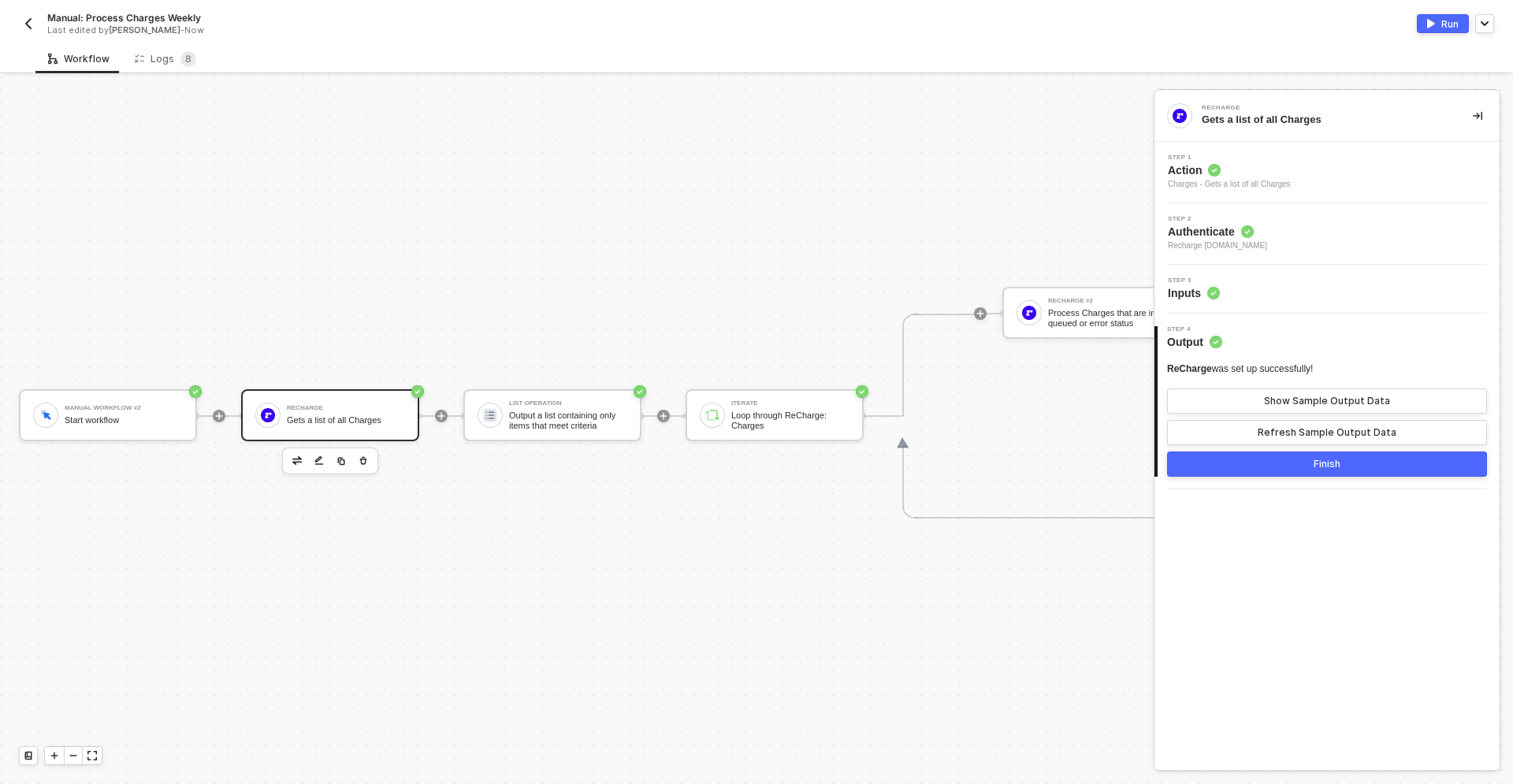
click at [1358, 453] on button "Finish" at bounding box center [1327, 464] width 320 height 25
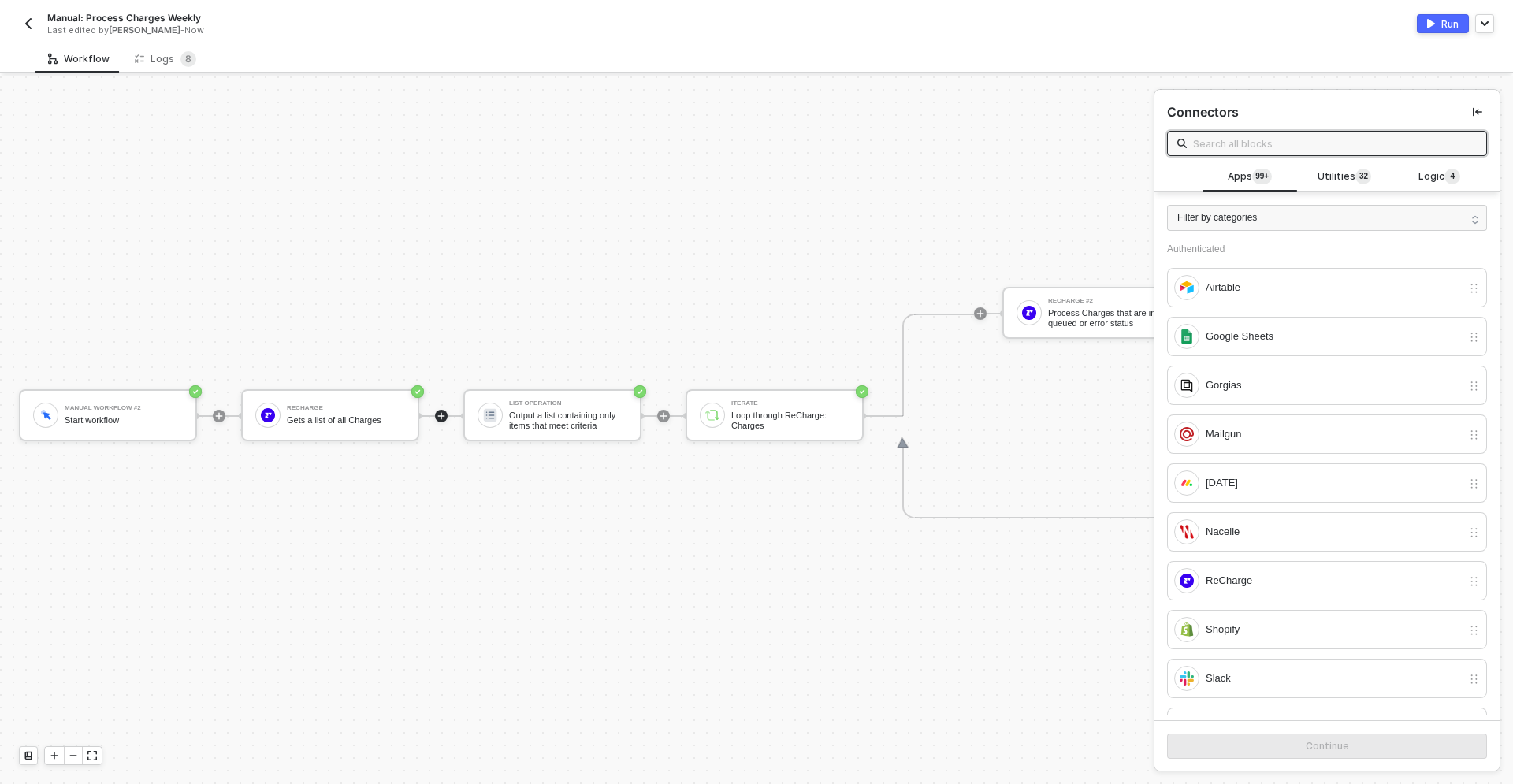
click at [1450, 29] on div "Run" at bounding box center [1449, 23] width 17 height 13
